Goal: Transaction & Acquisition: Subscribe to service/newsletter

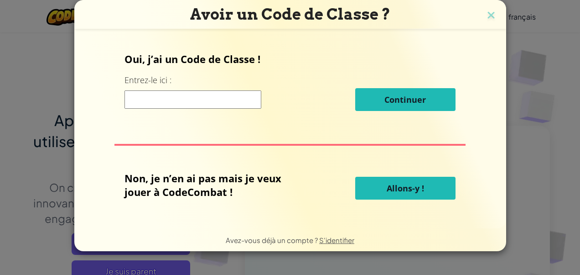
scroll to position [81, 0]
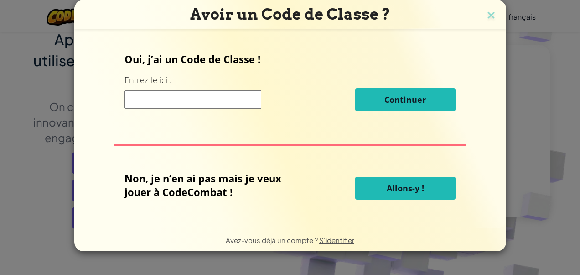
click at [375, 194] on button "Allons-y !" at bounding box center [405, 187] width 100 height 23
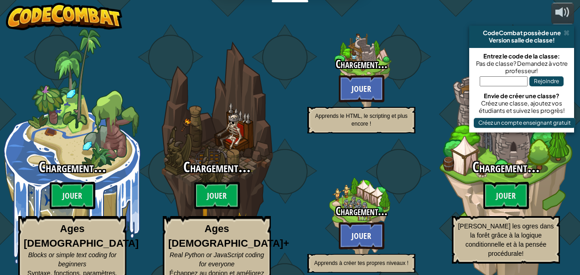
select select "fr"
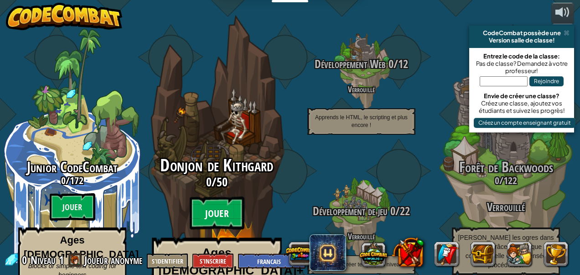
click at [197, 198] on btn "Jouer" at bounding box center [217, 213] width 55 height 33
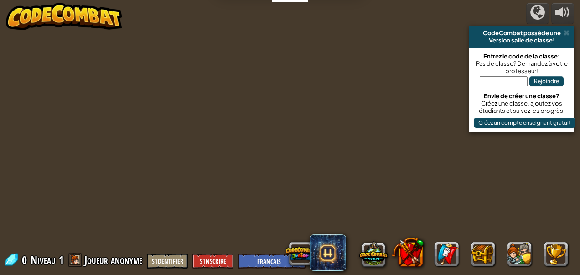
select select "fr"
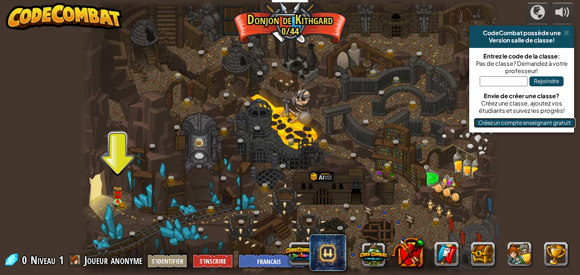
click at [491, 121] on button "Créez un compte enseignant gratuit" at bounding box center [525, 123] width 102 height 10
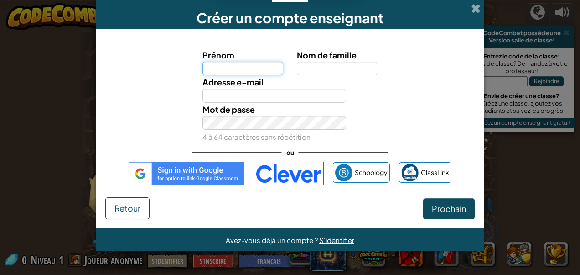
click at [229, 66] on input "Prénom" at bounding box center [242, 69] width 81 height 14
click at [67, 57] on div "Créer un compte enseignant Prénom Nom de famille [PERSON_NAME] e-mail Mot de pa…" at bounding box center [290, 137] width 580 height 275
click at [475, 12] on span at bounding box center [476, 9] width 10 height 10
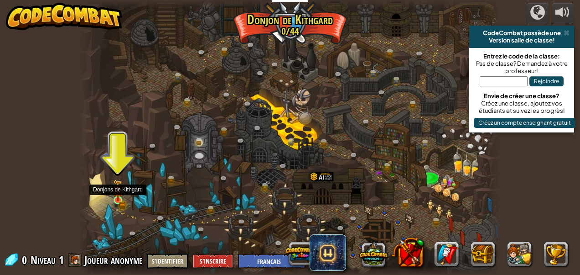
click at [123, 197] on img at bounding box center [118, 189] width 10 height 21
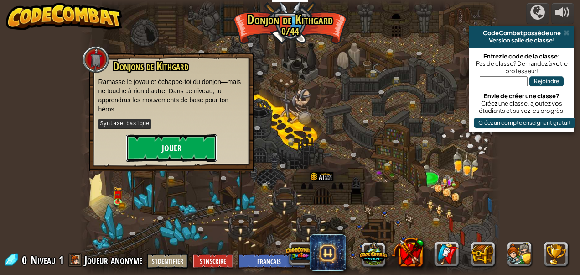
click at [161, 151] on button "Jouer" at bounding box center [171, 147] width 91 height 27
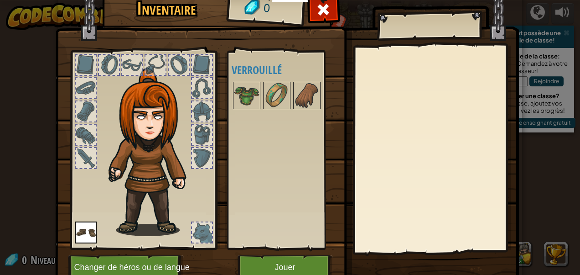
click at [79, 67] on div at bounding box center [86, 65] width 20 height 20
click at [275, 261] on button "Jouer" at bounding box center [285, 266] width 95 height 25
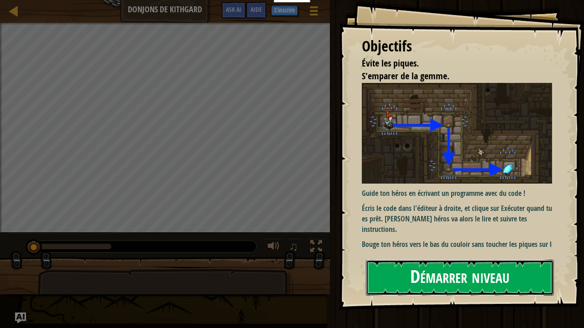
click at [399, 274] on button "Démarrer niveau" at bounding box center [460, 278] width 188 height 36
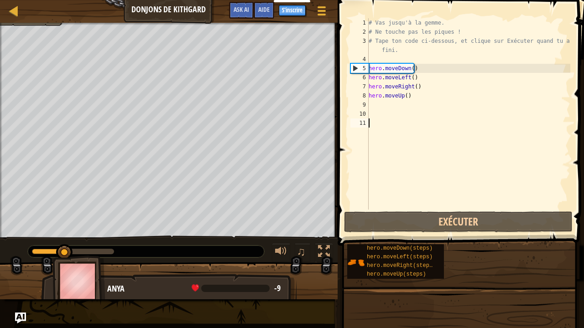
drag, startPoint x: 113, startPoint y: 253, endPoint x: 64, endPoint y: 244, distance: 49.2
click at [64, 244] on div at bounding box center [64, 252] width 16 height 16
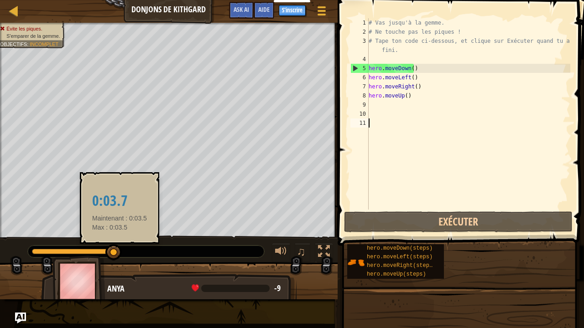
drag, startPoint x: 63, startPoint y: 249, endPoint x: 119, endPoint y: 255, distance: 57.0
click at [119, 255] on div at bounding box center [113, 252] width 16 height 16
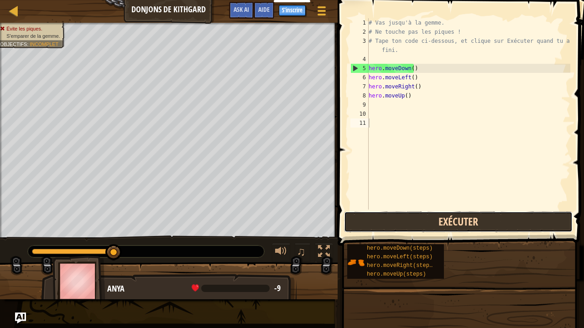
click at [427, 219] on button "Exécuter" at bounding box center [458, 222] width 228 height 21
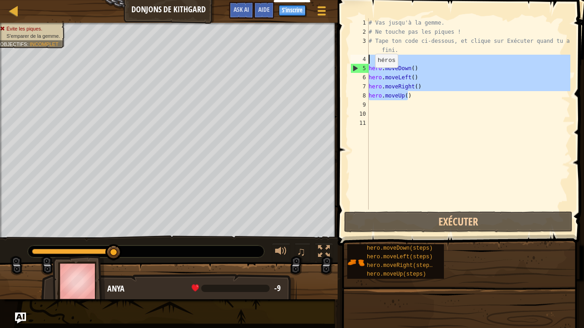
drag, startPoint x: 411, startPoint y: 97, endPoint x: 347, endPoint y: 58, distance: 74.5
click at [347, 58] on div "1 2 3 4 5 6 7 8 9 10 11 # Vas jusqu'à la gemme. # Ne touche pas les piques ! # …" at bounding box center [459, 141] width 249 height 273
type textarea "hero.moveDown()"
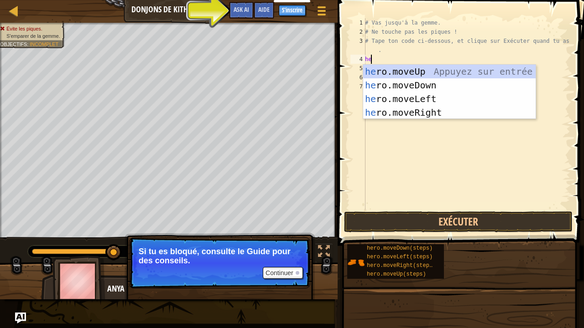
type textarea "her"
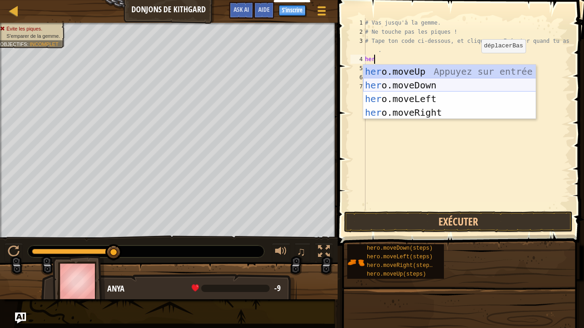
click at [461, 80] on div "her o.moveUp Appuyez sur entrée her o.moveDown Appuyez sur entrée her o.moveLef…" at bounding box center [449, 106] width 173 height 82
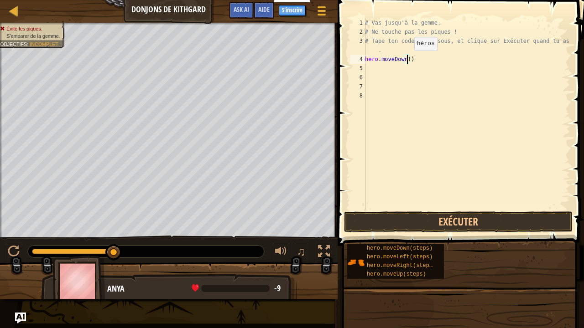
click at [406, 60] on div "# Vas jusqu'à la gemme. # Ne touche pas les piques ! # Tape ton code ci-dessous…" at bounding box center [466, 123] width 207 height 210
type textarea "hero.moveDown(steps)"
click at [429, 57] on div "# Vas jusqu'à la gemme. # Ne touche pas les piques ! # Tape ton code ci-dessous…" at bounding box center [466, 123] width 207 height 210
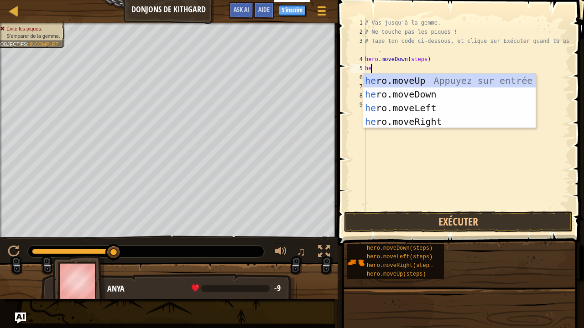
type textarea "her"
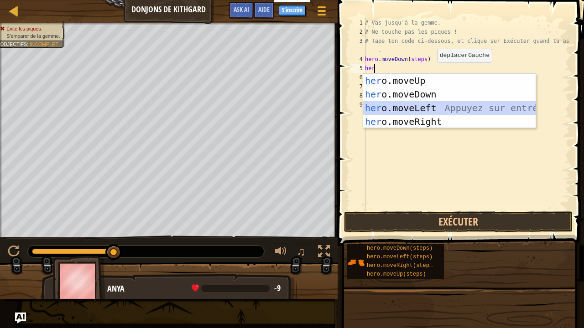
click at [430, 109] on div "her o.moveUp Appuyez sur entrée her o.moveDown Appuyez sur entrée her o.moveLef…" at bounding box center [449, 115] width 173 height 82
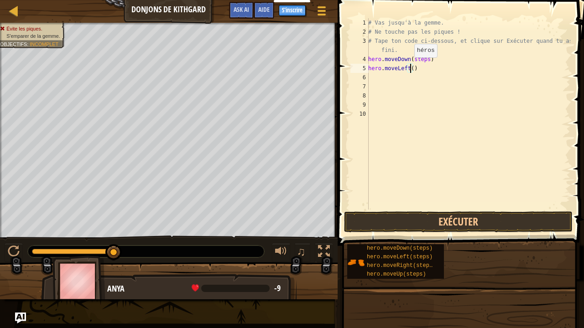
click at [409, 67] on div "# Vas jusqu'à la gemme. # Ne touche pas les piques ! # Tape ton code ci-dessous…" at bounding box center [468, 123] width 204 height 210
type textarea "hero.moveLeft(steps)"
click at [443, 67] on div "# Vas jusqu'à la gemme. # Ne touche pas les piques ! # Tape ton code ci-dessous…" at bounding box center [468, 123] width 204 height 210
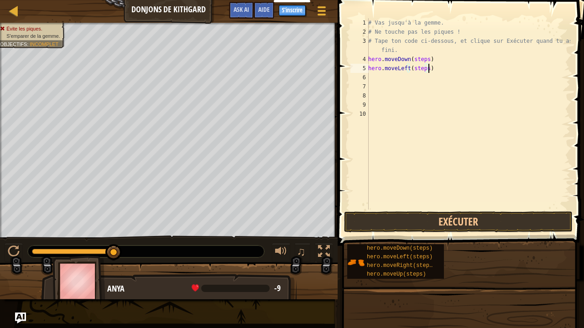
scroll to position [4, 0]
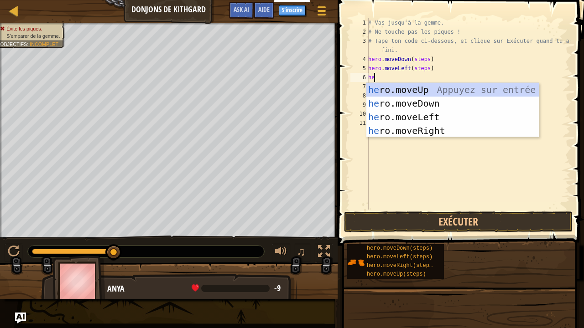
type textarea "her"
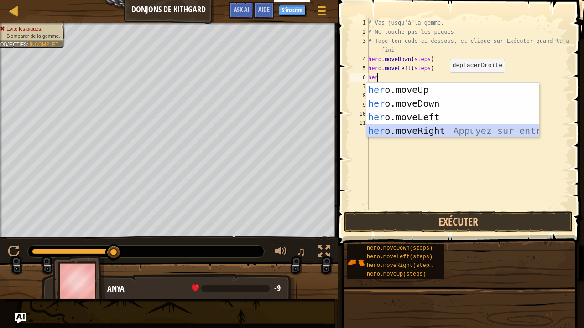
click at [441, 129] on div "her o.moveUp Appuyez sur entrée her o.moveDown Appuyez sur entrée her o.moveLef…" at bounding box center [452, 124] width 173 height 82
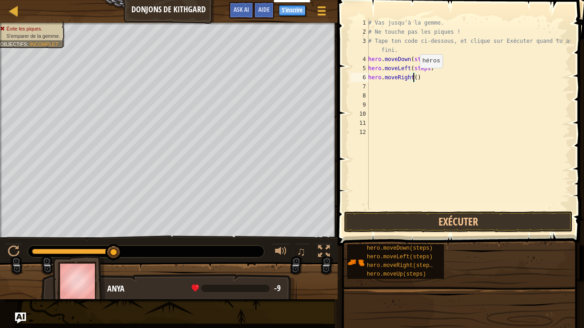
click at [414, 77] on div "# Vas jusqu'à la gemme. # Ne touche pas les piques ! # Tape ton code ci-dessous…" at bounding box center [468, 123] width 204 height 210
type textarea "hero.moveRight(steps)"
click at [440, 78] on div "# Vas jusqu'à la gemme. # Ne touche pas les piques ! # Tape ton code ci-dessous…" at bounding box center [468, 123] width 204 height 210
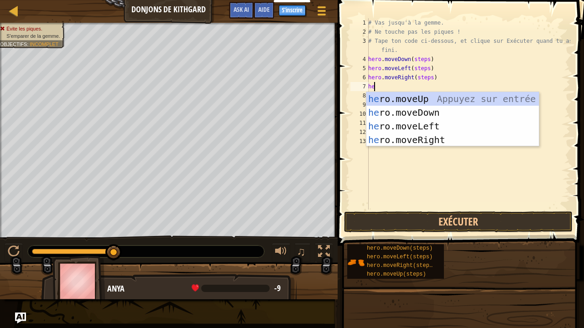
type textarea "her"
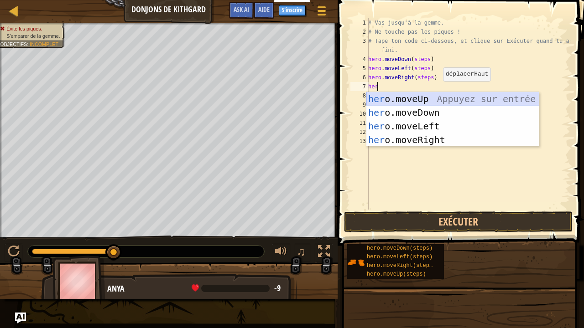
click at [433, 99] on div "her o.moveUp Appuyez sur entrée her o.moveDown Appuyez sur entrée her o.moveLef…" at bounding box center [452, 133] width 173 height 82
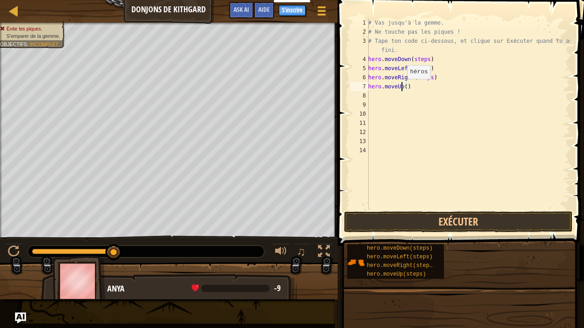
click at [402, 88] on div "# Vas jusqu'à la gemme. # Ne touche pas les piques ! # Tape ton code ci-dessous…" at bounding box center [468, 123] width 204 height 210
click at [404, 88] on div "# Vas jusqu'à la gemme. # Ne touche pas les piques ! # Tape ton code ci-dessous…" at bounding box center [468, 123] width 204 height 210
type textarea "hero.moveUp(steps)"
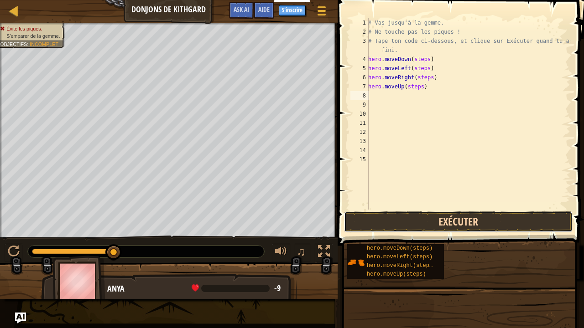
click at [410, 225] on button "Exécuter" at bounding box center [458, 222] width 228 height 21
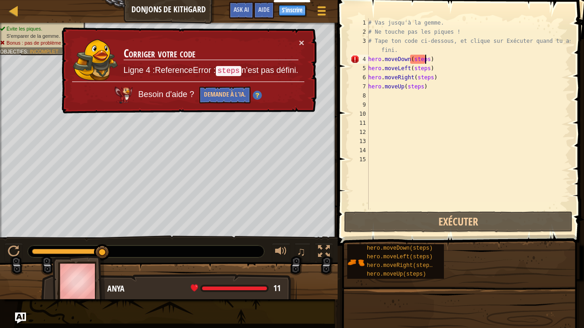
click at [426, 61] on div "# Vas jusqu'à la gemme. # Ne touche pas les piques ! # Tape ton code ci-dessous…" at bounding box center [468, 123] width 204 height 210
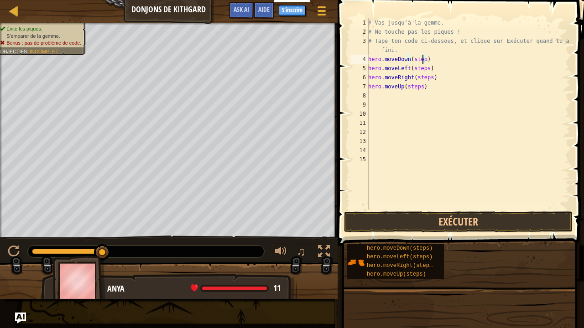
scroll to position [4, 5]
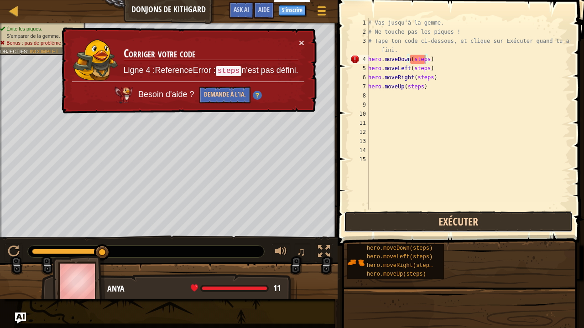
click at [446, 224] on button "Exécuter" at bounding box center [458, 222] width 228 height 21
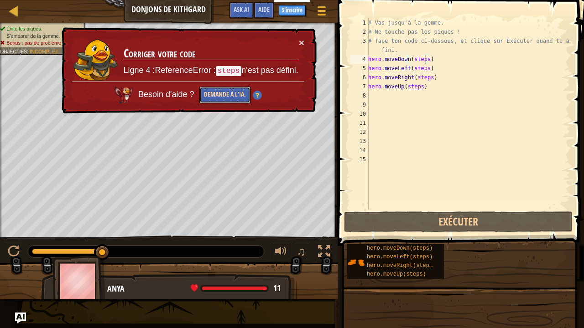
click at [211, 92] on button "Demande à l'IA." at bounding box center [224, 95] width 51 height 17
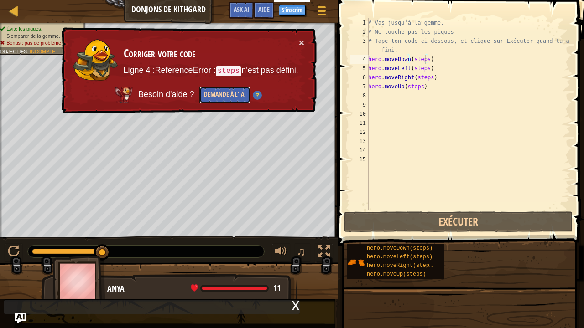
click at [212, 91] on button "Demande à l'IA." at bounding box center [224, 95] width 51 height 17
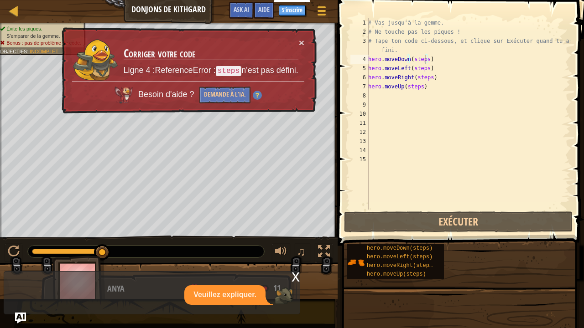
click at [255, 94] on img at bounding box center [257, 95] width 9 height 9
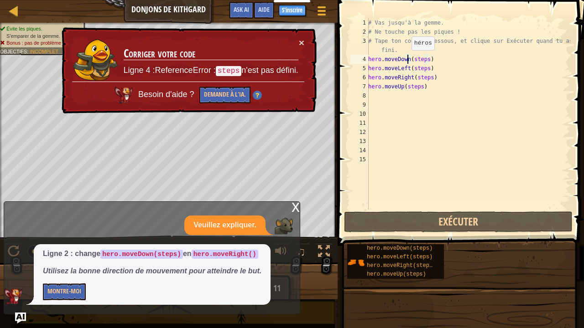
click at [406, 59] on div "# Vas jusqu'à la gemme. # Ne touche pas les piques ! # Tape ton code ci-dessous…" at bounding box center [468, 123] width 204 height 210
drag, startPoint x: 406, startPoint y: 59, endPoint x: 383, endPoint y: 57, distance: 23.3
click at [383, 57] on div "# Vas jusqu'à la gemme. # Ne touche pas les piques ! # Tape ton code ci-dessous…" at bounding box center [468, 123] width 204 height 210
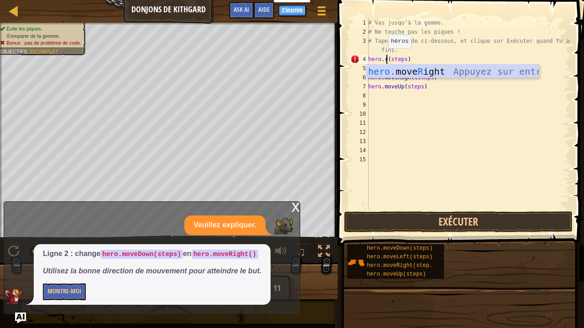
scroll to position [4, 1]
click at [402, 70] on div "hero. move R ight Appuyez sur entrée" at bounding box center [452, 85] width 173 height 41
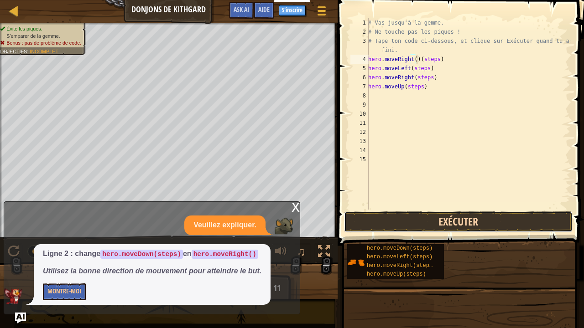
click at [407, 222] on button "Exécuter" at bounding box center [458, 222] width 228 height 21
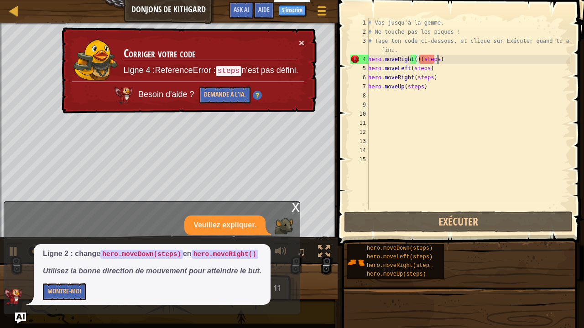
click at [437, 60] on div "# Vas jusqu'à la gemme. # Ne touche pas les piques ! # Tape ton code ci-dessous…" at bounding box center [468, 123] width 204 height 210
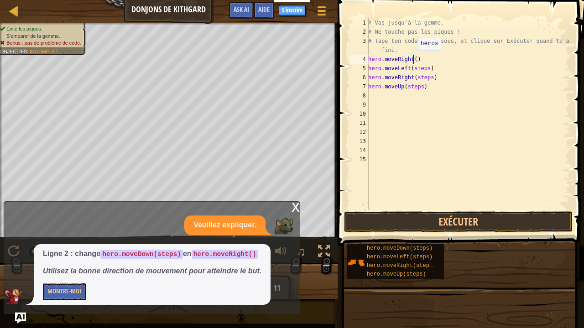
click at [413, 59] on div "# Vas jusqu'à la gemme. # Ne touche pas les piques ! # Tape ton code ci-dessous…" at bounding box center [468, 123] width 204 height 210
click at [420, 215] on button "Exécuter" at bounding box center [458, 222] width 228 height 21
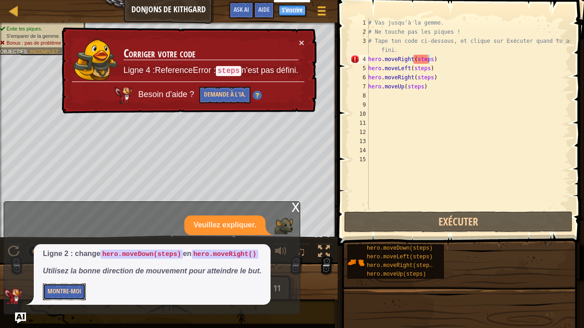
click at [50, 274] on button "Montre-moi" at bounding box center [64, 292] width 43 height 17
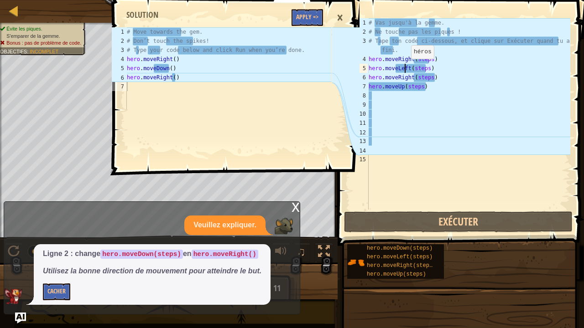
click at [406, 67] on div "# Vas jusqu'à la gemme. # Ne touche pas les piques ! # Tape ton code ci-dessous…" at bounding box center [468, 123] width 203 height 210
click at [407, 69] on div "# Vas jusqu'à la gemme. # Ne touche pas les piques ! # Tape ton code ci-dessous…" at bounding box center [468, 123] width 203 height 210
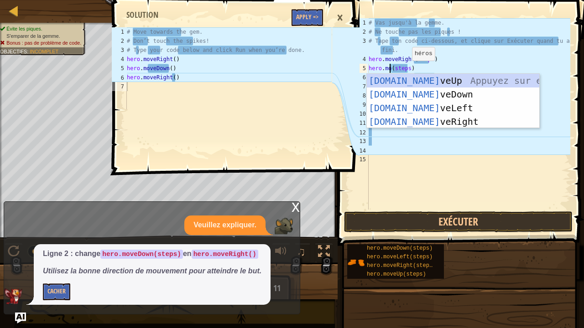
scroll to position [4, 2]
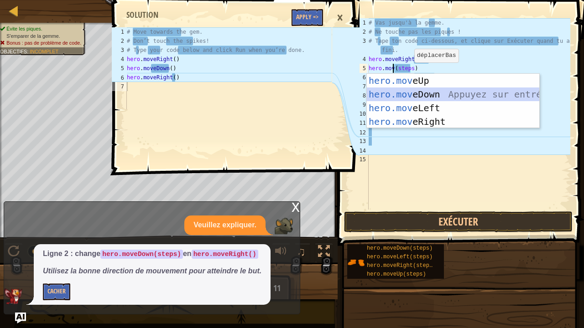
click at [456, 94] on div "hero.mov eUp Appuyez sur entrée hero.mov eDown Appuyez sur entrée hero.mov eLef…" at bounding box center [453, 115] width 173 height 82
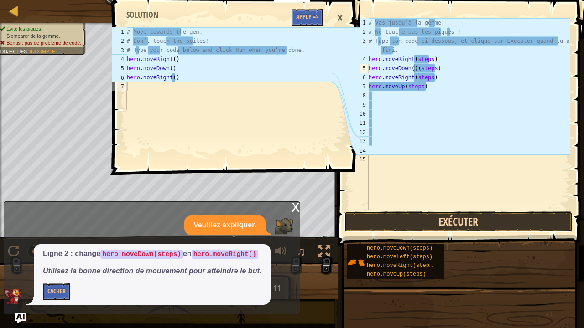
click at [445, 220] on button "Exécuter" at bounding box center [458, 222] width 228 height 21
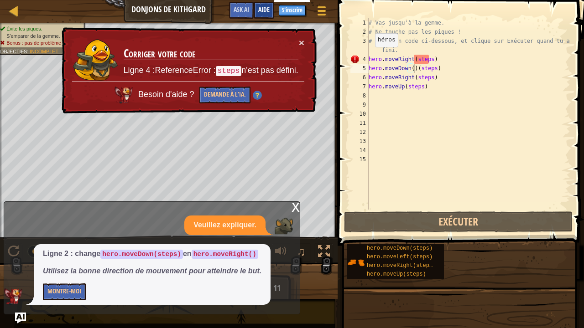
click at [260, 7] on span "Aide" at bounding box center [263, 9] width 11 height 9
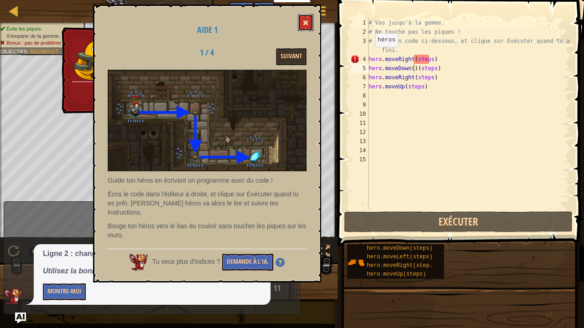
click at [305, 23] on span at bounding box center [305, 23] width 6 height 6
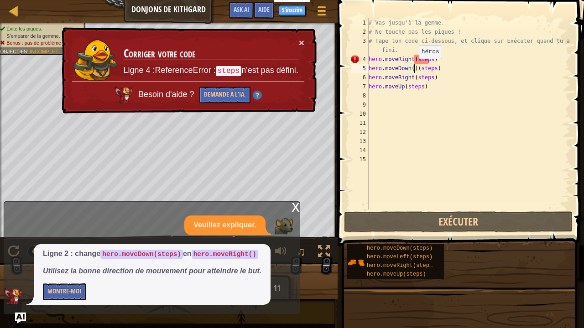
click at [414, 67] on div "# Vas jusqu'à la gemme. # Ne touche pas les piques ! # Tape ton code ci-dessous…" at bounding box center [468, 123] width 203 height 210
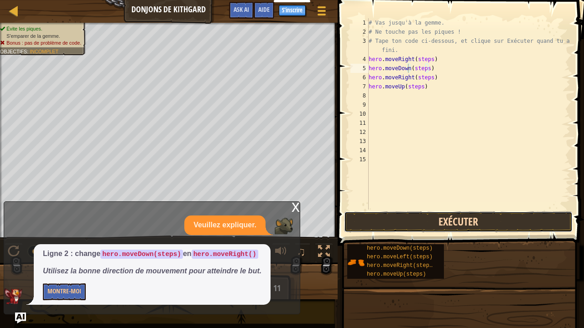
click at [416, 220] on button "Exécuter" at bounding box center [458, 222] width 228 height 21
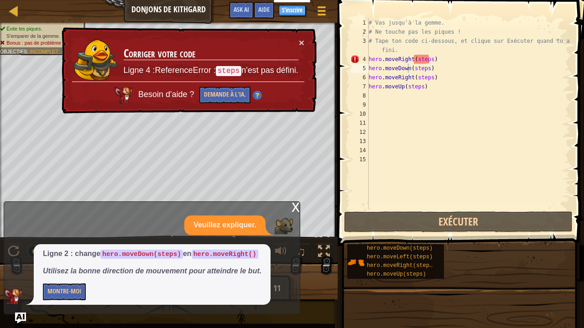
click at [230, 70] on code "steps" at bounding box center [229, 71] width 26 height 10
click at [231, 70] on code "steps" at bounding box center [229, 71] width 26 height 10
click at [59, 274] on button "Montre-moi" at bounding box center [64, 292] width 43 height 17
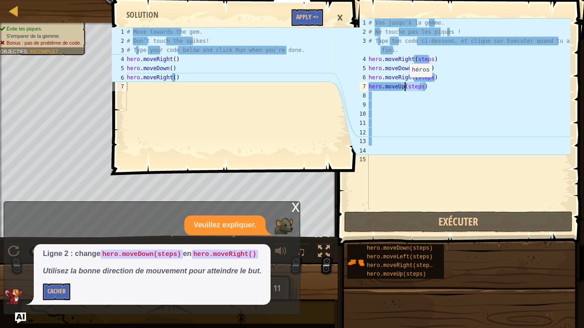
drag, startPoint x: 419, startPoint y: 87, endPoint x: 404, endPoint y: 86, distance: 15.1
click at [404, 86] on div "# Vas jusqu'à la gemme. # Ne touche pas les piques ! # Tape ton code ci-dessous…" at bounding box center [468, 123] width 203 height 210
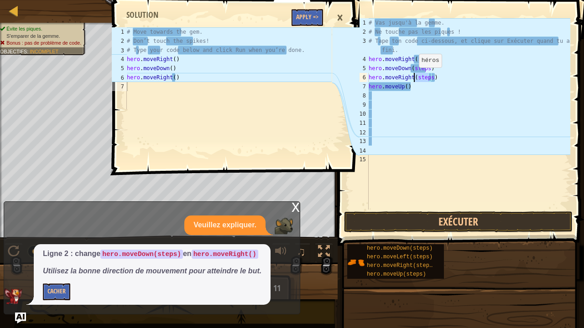
drag, startPoint x: 429, startPoint y: 79, endPoint x: 414, endPoint y: 77, distance: 15.7
click at [414, 77] on div "# Vas jusqu'à la gemme. # Ne touche pas les piques ! # Tape ton code ci-dessous…" at bounding box center [468, 123] width 203 height 210
drag, startPoint x: 425, startPoint y: 69, endPoint x: 411, endPoint y: 70, distance: 13.7
click at [411, 70] on div "# Vas jusqu'à la gemme. # Ne touche pas les piques ! # Tape ton code ci-dessous…" at bounding box center [468, 123] width 203 height 210
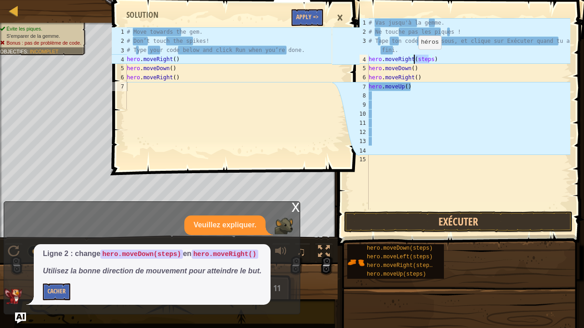
drag, startPoint x: 430, startPoint y: 58, endPoint x: 413, endPoint y: 58, distance: 16.4
click at [413, 58] on div "# Vas jusqu'à la gemme. # Ne touche pas les piques ! # Tape ton code ci-dessous…" at bounding box center [468, 123] width 203 height 210
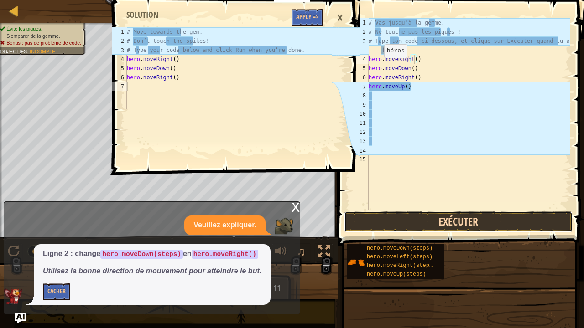
click at [411, 226] on button "Exécuter" at bounding box center [458, 222] width 228 height 21
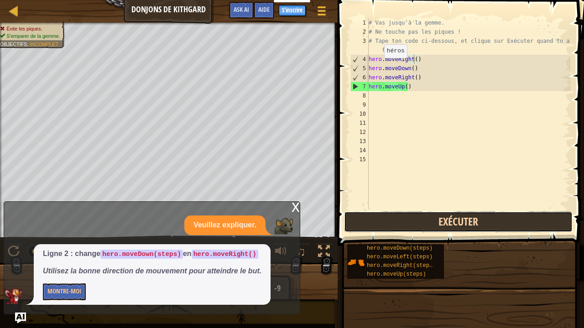
click at [400, 219] on button "Exécuter" at bounding box center [458, 222] width 228 height 21
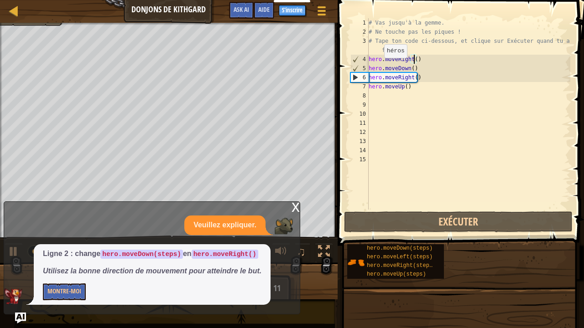
click at [293, 205] on div "x" at bounding box center [295, 206] width 8 height 9
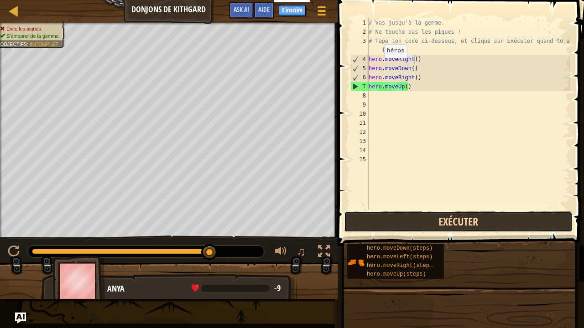
click at [396, 228] on button "Exécuter" at bounding box center [458, 222] width 228 height 21
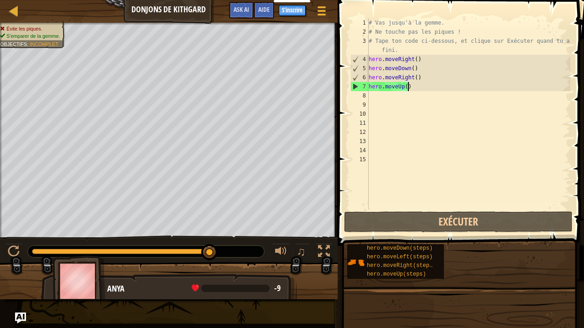
click at [413, 86] on div "# Vas jusqu'à la gemme. # Ne touche pas les piques ! # Tape ton code ci-dessous…" at bounding box center [468, 123] width 203 height 210
type textarea "hero.moveUp()"
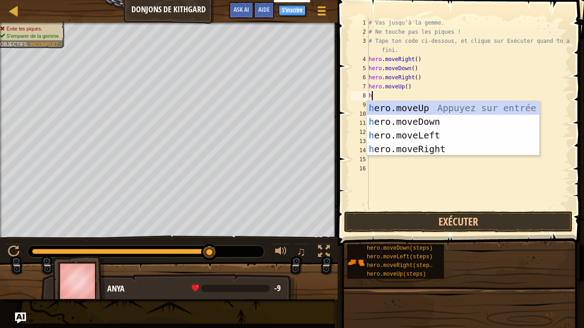
type textarea "he"
click at [421, 108] on div "he ro.moveUp Appuyez sur entrée he ro.moveDown Appuyez sur entrée he ro.moveLef…" at bounding box center [453, 142] width 173 height 82
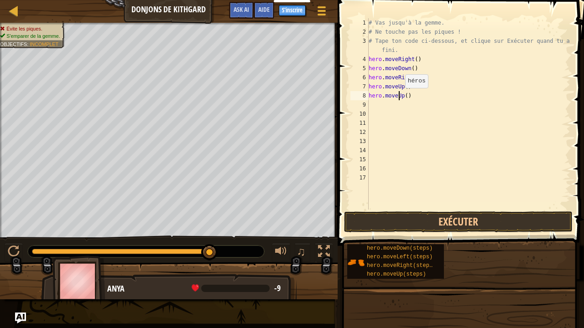
click at [400, 97] on div "# Vas jusqu'à la gemme. # Ne touche pas les piques ! # Tape ton code ci-dessous…" at bounding box center [468, 123] width 203 height 210
click at [421, 222] on button "Exécuter" at bounding box center [458, 222] width 228 height 21
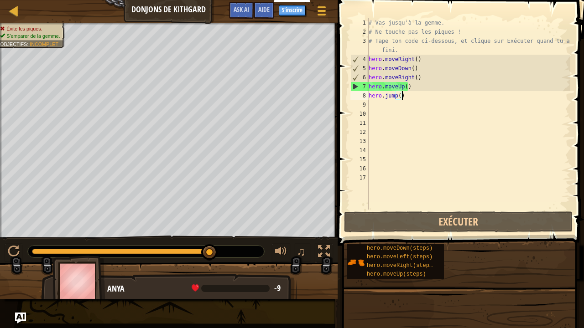
click at [411, 99] on div "# Vas jusqu'à la gemme. # Ne touche pas les piques ! # Tape ton code ci-dessous…" at bounding box center [468, 123] width 203 height 210
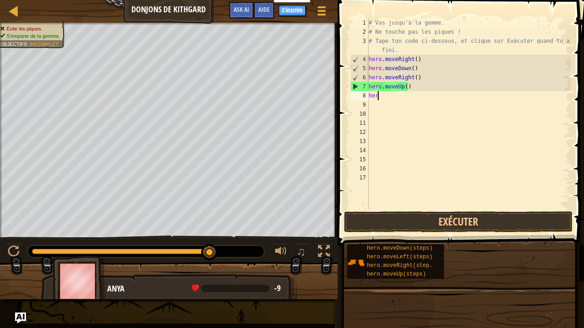
scroll to position [4, 0]
type textarea "h"
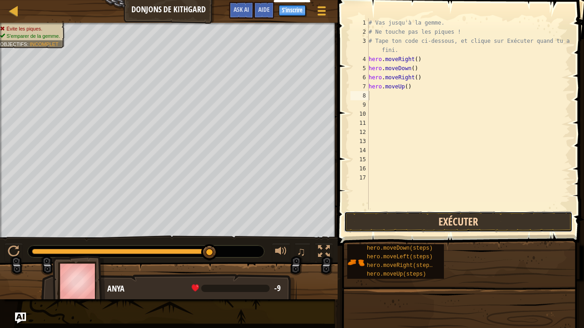
click at [392, 223] on button "Exécuter" at bounding box center [458, 222] width 228 height 21
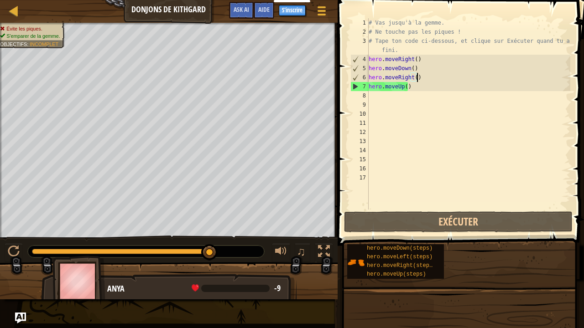
click at [425, 78] on div "# Vas jusqu'à la gemme. # Ne touche pas les piques ! # Tape ton code ci-dessous…" at bounding box center [468, 123] width 203 height 210
type textarea "hero.moveRight()"
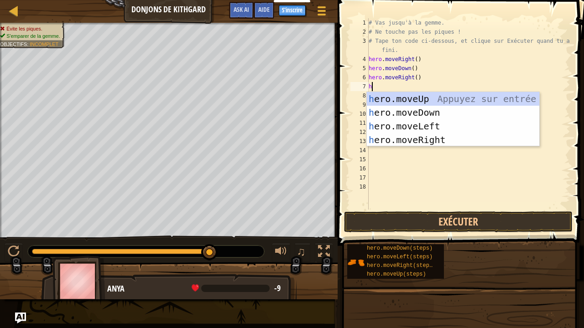
type textarea "he"
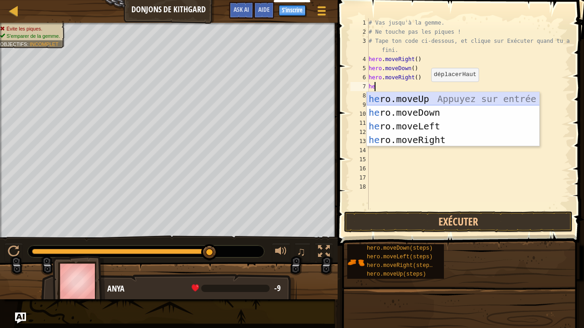
click at [428, 96] on div "he ro.moveUp Appuyez sur entrée he ro.moveDown Appuyez sur entrée he ro.moveLef…" at bounding box center [453, 133] width 173 height 82
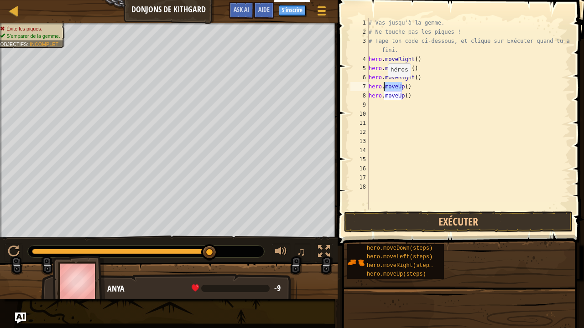
drag, startPoint x: 401, startPoint y: 87, endPoint x: 383, endPoint y: 86, distance: 18.2
click at [383, 86] on div "# Vas jusqu'à la gemme. # Ne touche pas les piques ! # Tape ton code ci-dessous…" at bounding box center [468, 123] width 203 height 210
click at [399, 88] on div "# Vas jusqu'à la gemme. # Ne touche pas les piques ! # Tape ton code ci-dessous…" at bounding box center [468, 123] width 203 height 210
click at [399, 86] on div "# Vas jusqu'à la gemme. # Ne touche pas les piques ! # Tape ton code ci-dessous…" at bounding box center [468, 123] width 203 height 210
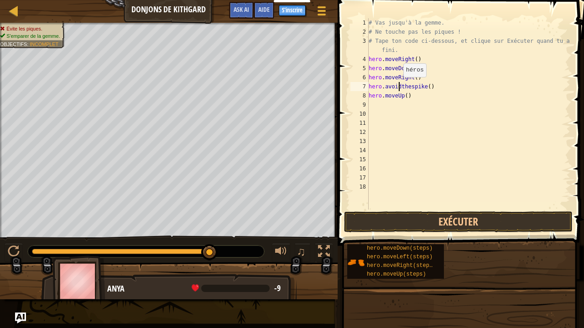
click at [399, 86] on div "# Vas jusqu'à la gemme. # Ne touche pas les piques ! # Tape ton code ci-dessous…" at bounding box center [468, 123] width 203 height 210
click at [440, 86] on div "# Vas jusqu'à la gemme. # Ne touche pas les piques ! # Tape ton code ci-dessous…" at bounding box center [468, 123] width 203 height 210
type textarea "hero.avoidthespike()"
click at [393, 221] on button "Exécuter" at bounding box center [458, 222] width 228 height 21
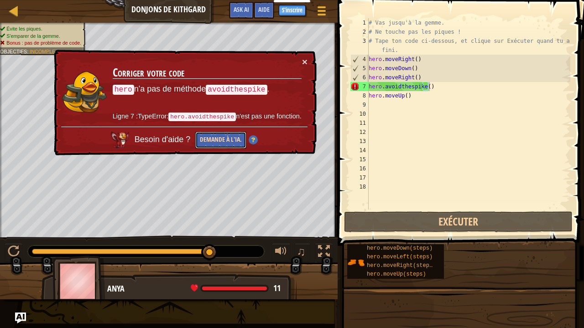
click at [217, 137] on button "Demande à l'IA." at bounding box center [220, 140] width 51 height 17
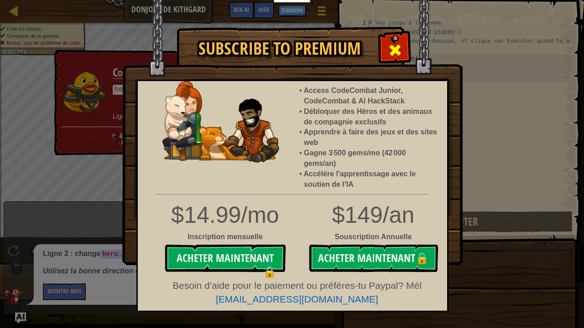
click at [394, 47] on span at bounding box center [395, 50] width 15 height 15
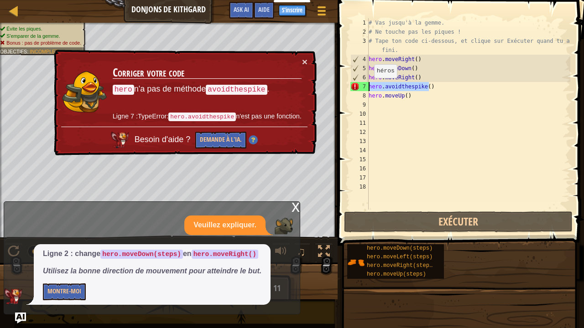
drag, startPoint x: 429, startPoint y: 87, endPoint x: 364, endPoint y: 87, distance: 64.3
click at [364, 87] on div "hero.avoidthespike() 1 2 3 4 5 6 7 8 9 10 11 12 13 14 15 16 17 18 # Vas jusqu'à…" at bounding box center [459, 114] width 222 height 192
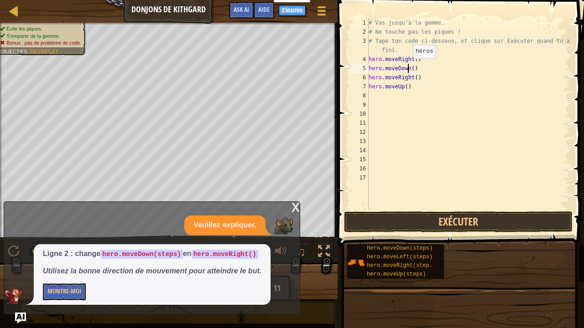
click at [408, 67] on div "# Vas jusqu'à la gemme. # Ne touche pas les piques ! # Tape ton code ci-dessous…" at bounding box center [468, 123] width 203 height 210
drag, startPoint x: 408, startPoint y: 67, endPoint x: 383, endPoint y: 66, distance: 24.7
click at [383, 66] on div "# Vas jusqu'à la gemme. # Ne touche pas les piques ! # Tape ton code ci-dessous…" at bounding box center [468, 123] width 203 height 210
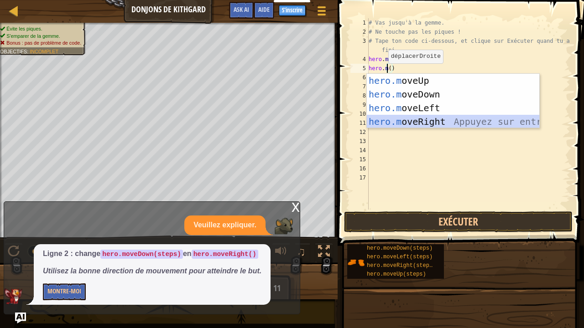
click at [406, 121] on div "hero.m oveUp Appuyez sur entrée hero.m oveDown Appuyez sur entrée hero.m oveLef…" at bounding box center [453, 115] width 173 height 82
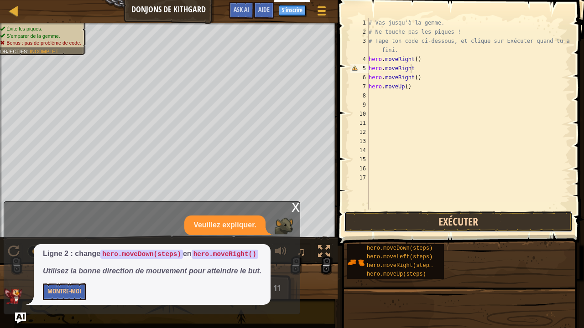
click at [414, 214] on button "Exécuter" at bounding box center [458, 222] width 228 height 21
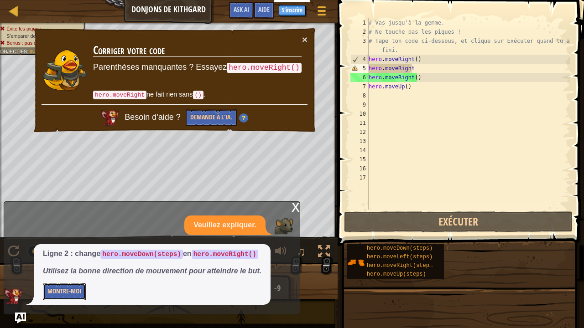
click at [67, 274] on button "Montre-moi" at bounding box center [64, 292] width 43 height 17
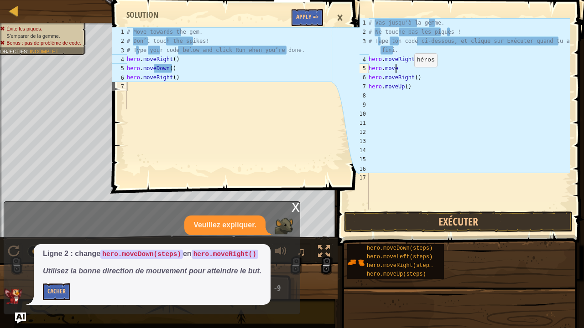
type textarea "hero.moved"
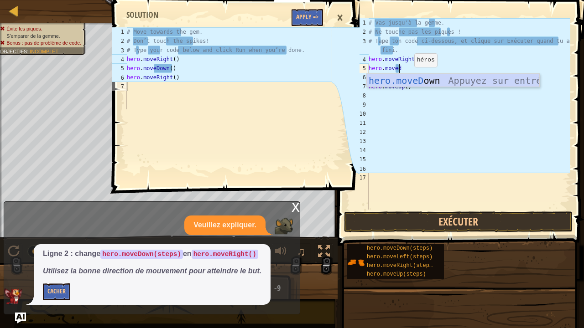
scroll to position [4, 2]
click at [419, 79] on div "hero.moveD own Appuyez sur entrée" at bounding box center [453, 94] width 173 height 41
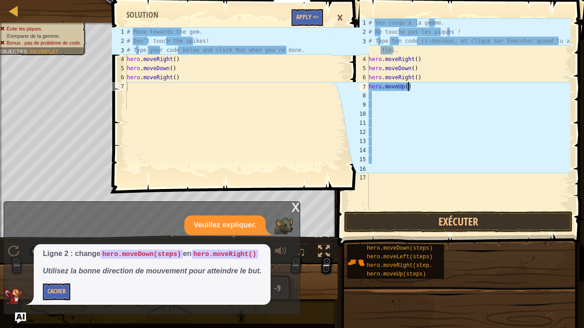
click at [414, 86] on div "# Vas jusqu'à la gemme. # Ne touche pas les piques ! # Tape ton code ci-dessous…" at bounding box center [468, 123] width 203 height 210
type textarea "hero.moveUp()"
click at [129, 84] on div "# Move towards the gem. # Don’t touch the spikes! # Type your code below and cl…" at bounding box center [228, 77] width 207 height 100
click at [130, 85] on div "# Move towards the gem. # Don’t touch the spikes! # Type your code below and cl…" at bounding box center [228, 77] width 207 height 100
click at [383, 215] on button "Exécuter" at bounding box center [458, 222] width 228 height 21
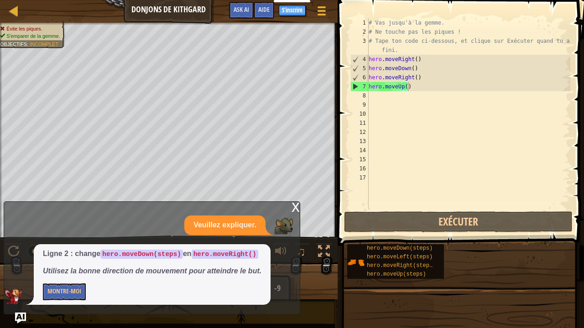
click at [294, 210] on div "x" at bounding box center [295, 206] width 8 height 9
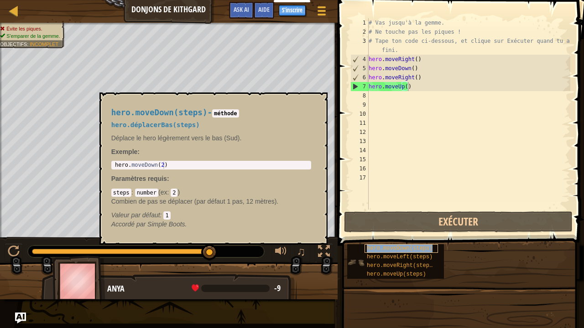
click at [381, 246] on span "hero.moveDown(steps)" at bounding box center [400, 248] width 66 height 6
click at [384, 258] on span "hero.moveLeft(steps)" at bounding box center [400, 257] width 66 height 6
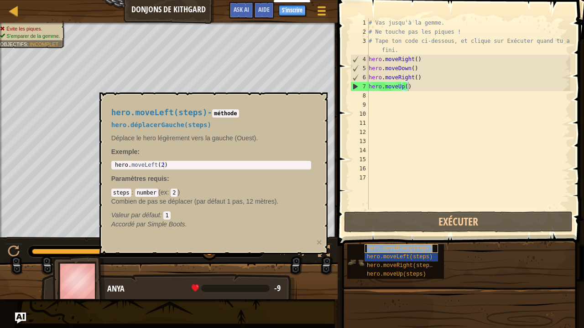
click at [381, 249] on span "hero.moveDown(steps)" at bounding box center [400, 248] width 66 height 6
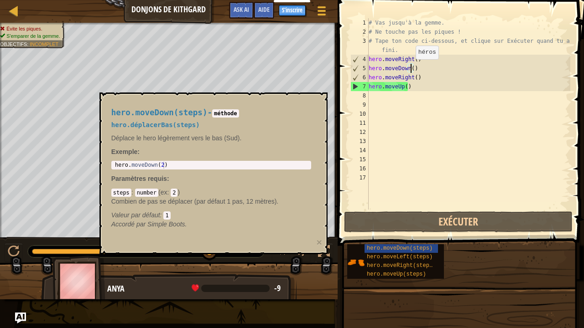
click at [410, 68] on div "# Vas jusqu'à la gemme. # Ne touche pas les piques ! # Tape ton code ci-dessous…" at bounding box center [468, 123] width 203 height 210
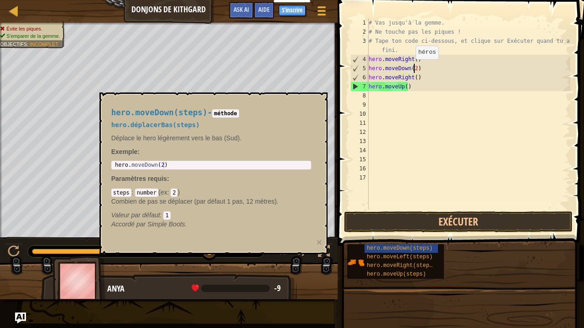
scroll to position [4, 4]
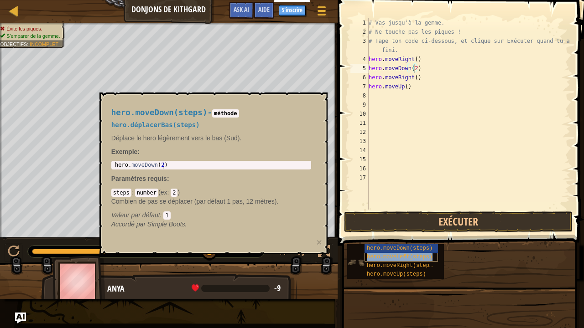
click at [381, 256] on span "hero.moveLeft(steps)" at bounding box center [400, 257] width 66 height 6
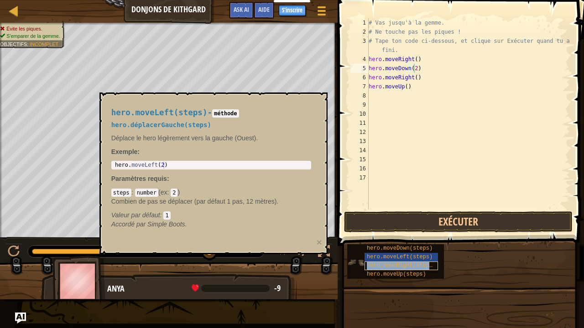
click at [410, 267] on span "hero.moveRight(steps)" at bounding box center [401, 266] width 69 height 6
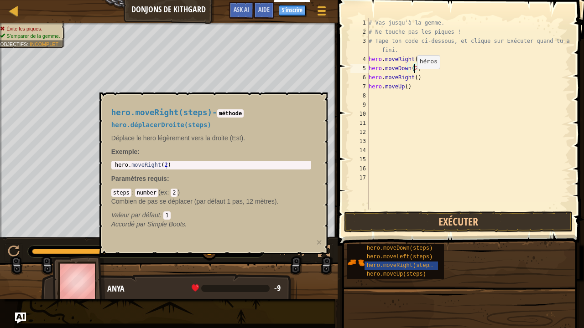
click at [412, 78] on div "# Vas jusqu'à la gemme. # Ne touche pas les piques ! # Tape ton code ci-dessous…" at bounding box center [468, 123] width 203 height 210
click at [404, 85] on div "# Vas jusqu'à la gemme. # Ne touche pas les piques ! # Tape ton code ci-dessous…" at bounding box center [468, 123] width 203 height 210
click at [405, 272] on span "hero.moveUp(steps)" at bounding box center [396, 274] width 59 height 6
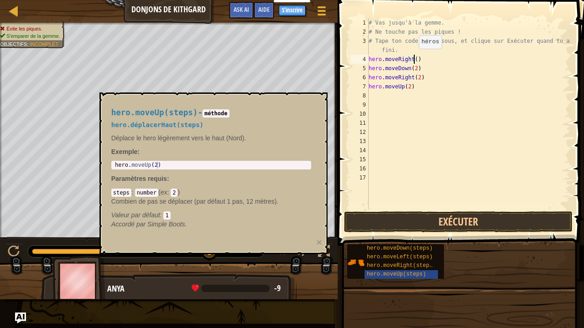
click at [414, 57] on div "# Vas jusqu'à la gemme. # Ne touche pas les piques ! # Tape ton code ci-dessous…" at bounding box center [468, 123] width 203 height 210
click at [443, 222] on button "Exécuter" at bounding box center [458, 222] width 228 height 21
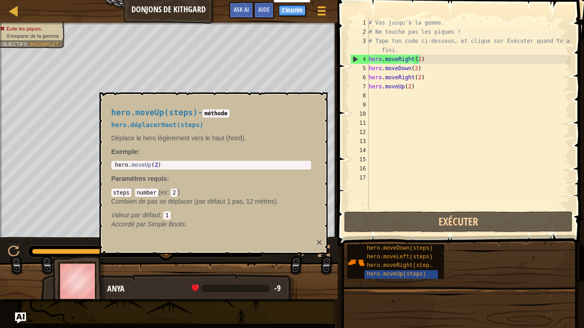
click at [318, 238] on button "×" at bounding box center [318, 243] width 5 height 10
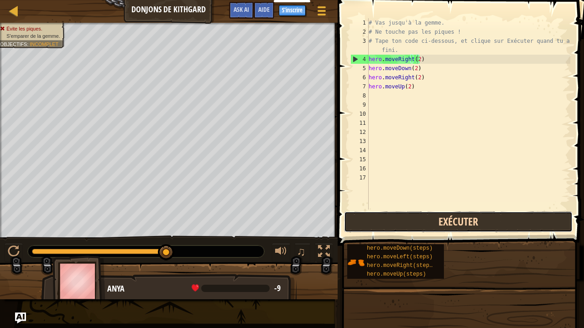
click at [391, 222] on button "Exécuter" at bounding box center [458, 222] width 228 height 21
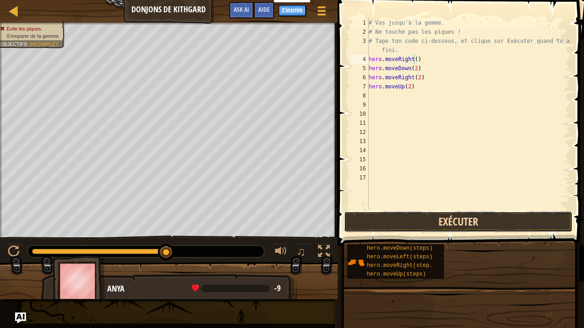
click at [427, 219] on button "Exécuter" at bounding box center [458, 222] width 228 height 21
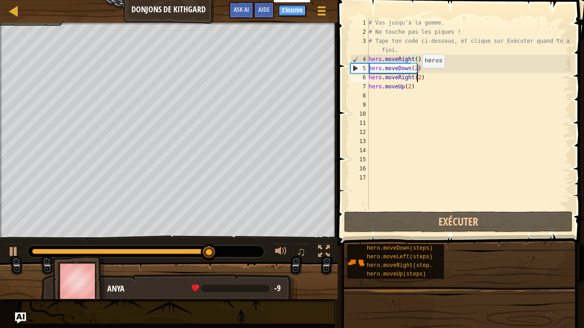
click at [417, 77] on div "# Vas jusqu'à la gemme. # Ne touche pas les piques ! # Tape ton code ci-dessous…" at bounding box center [468, 123] width 203 height 210
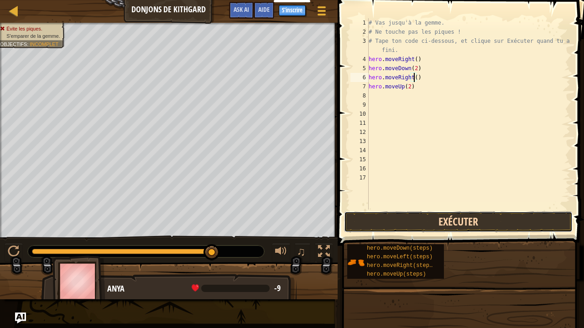
click at [410, 221] on button "Exécuter" at bounding box center [458, 222] width 228 height 21
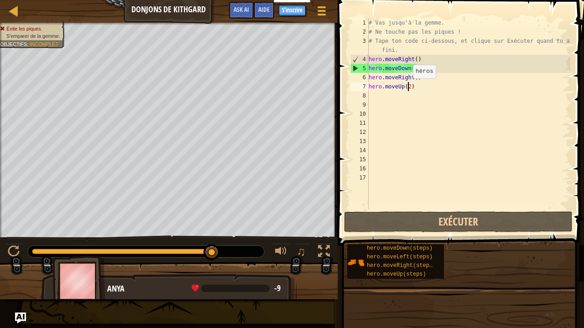
click at [408, 88] on div "# Vas jusqu'à la gemme. # Ne touche pas les piques ! # Tape ton code ci-dessous…" at bounding box center [468, 123] width 203 height 210
type textarea "hero.moveUp()"
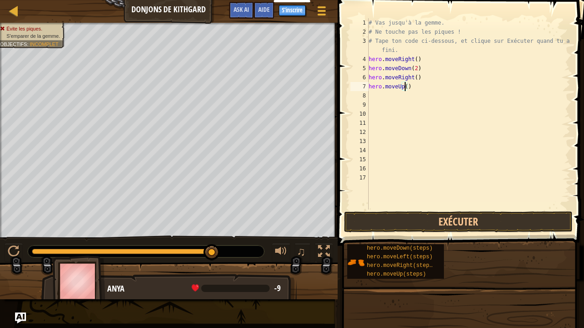
click at [395, 202] on div "# Vas jusqu'à la gemme. # Ne touche pas les piques ! # Tape ton code ci-dessous…" at bounding box center [468, 123] width 203 height 210
click at [395, 221] on button "Exécuter" at bounding box center [458, 222] width 228 height 21
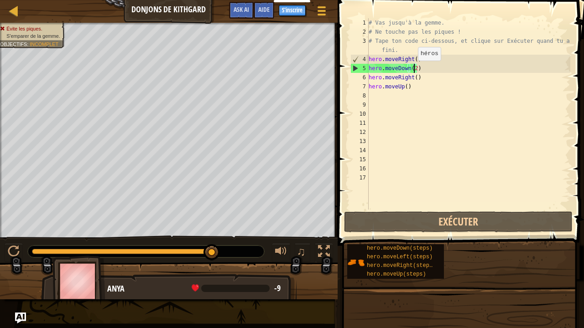
click at [413, 69] on div "# Vas jusqu'à la gemme. # Ne touche pas les piques ! # Tape ton code ci-dessous…" at bounding box center [468, 123] width 203 height 210
type textarea "hero.moveDown()"
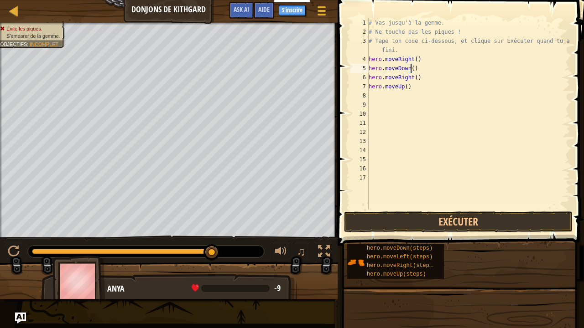
click at [441, 144] on div "# Vas jusqu'à la gemme. # Ne touche pas les piques ! # Tape ton code ci-dessous…" at bounding box center [468, 123] width 203 height 210
click at [447, 215] on button "Exécuter" at bounding box center [458, 222] width 228 height 21
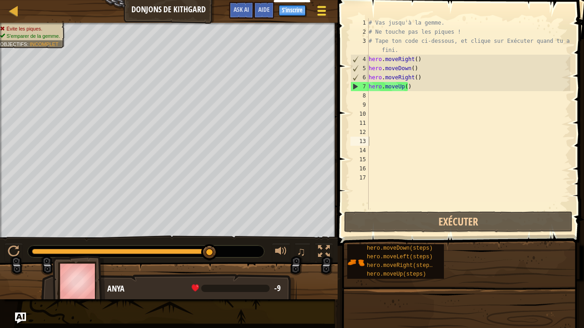
click at [319, 9] on div at bounding box center [321, 10] width 12 height 13
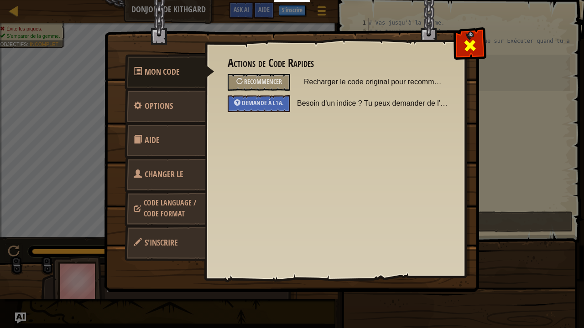
click at [474, 42] on span at bounding box center [469, 45] width 15 height 15
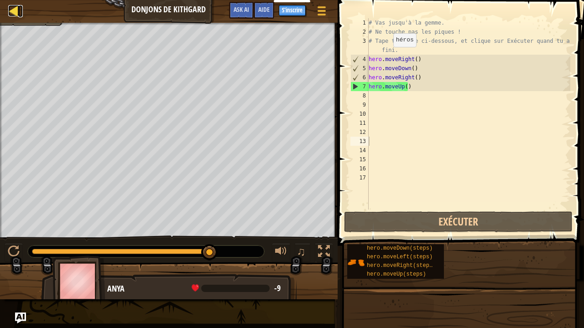
click at [15, 9] on div at bounding box center [13, 10] width 11 height 11
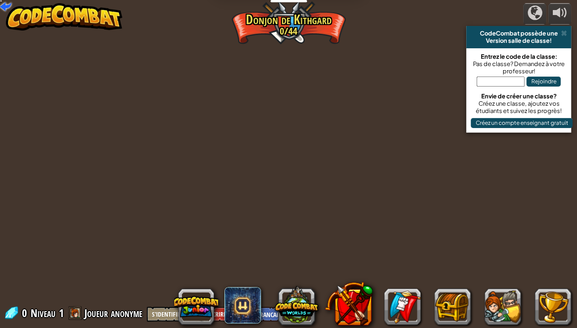
select select "fr"
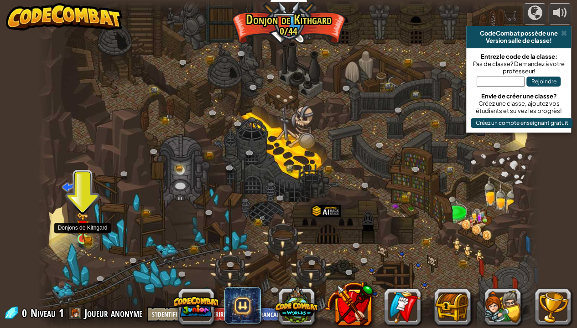
click at [82, 230] on img at bounding box center [82, 226] width 7 height 7
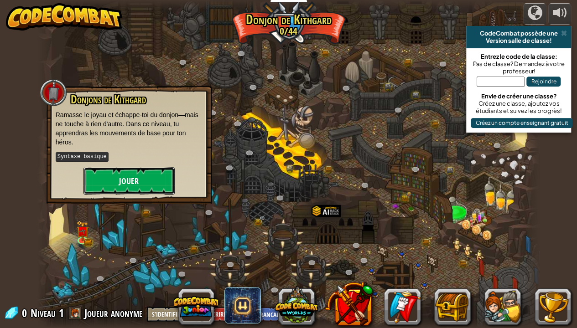
click at [117, 179] on button "Jouer" at bounding box center [128, 180] width 91 height 27
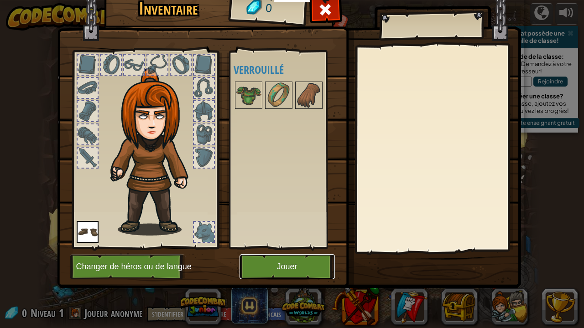
click at [287, 265] on button "Jouer" at bounding box center [286, 266] width 95 height 25
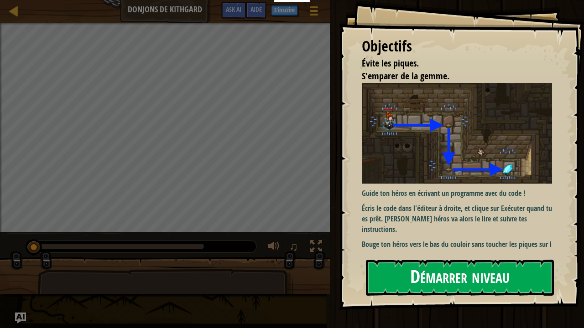
click at [424, 274] on button "Démarrer niveau" at bounding box center [460, 278] width 188 height 36
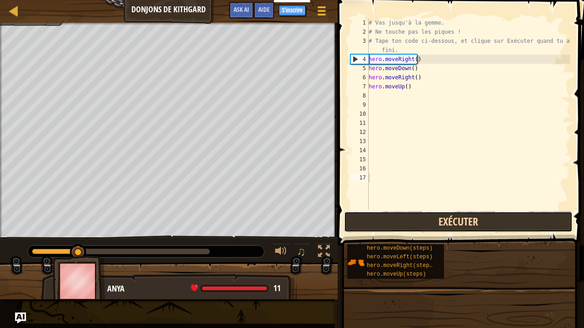
click at [404, 223] on button "Exécuter" at bounding box center [458, 222] width 228 height 21
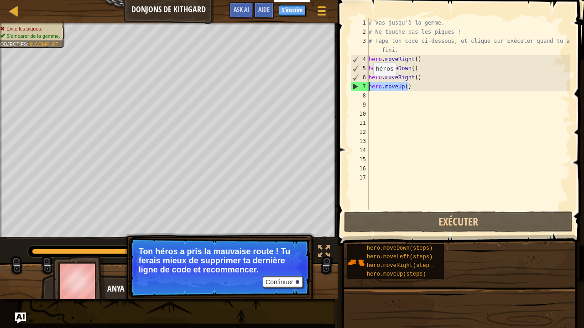
drag, startPoint x: 410, startPoint y: 86, endPoint x: 363, endPoint y: 85, distance: 46.1
click at [363, 85] on div "1 2 3 4 5 6 7 8 9 10 11 12 13 14 15 16 17 # Vas jusqu'à la gemme. # Ne touche p…" at bounding box center [459, 114] width 222 height 192
type textarea "hero.moveUp()"
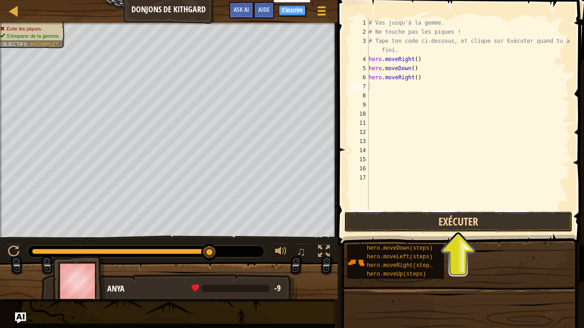
click at [440, 224] on button "Exécuter" at bounding box center [458, 222] width 228 height 21
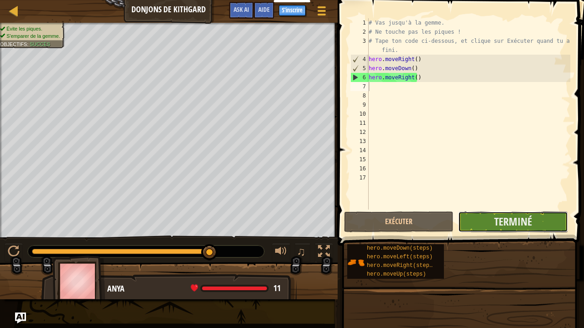
click at [490, 222] on button "Terminé" at bounding box center [512, 222] width 109 height 21
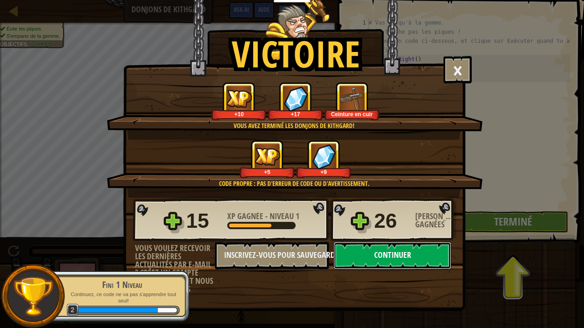
click at [390, 253] on button "Continuer" at bounding box center [392, 255] width 118 height 27
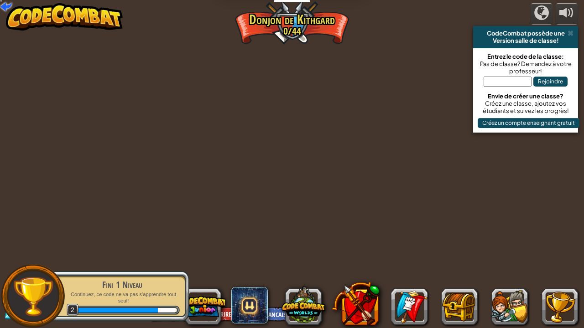
select select "fr"
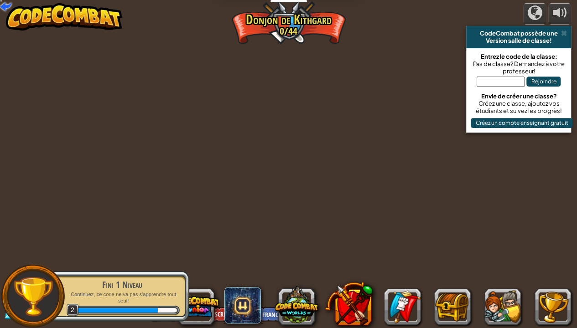
select select "fr"
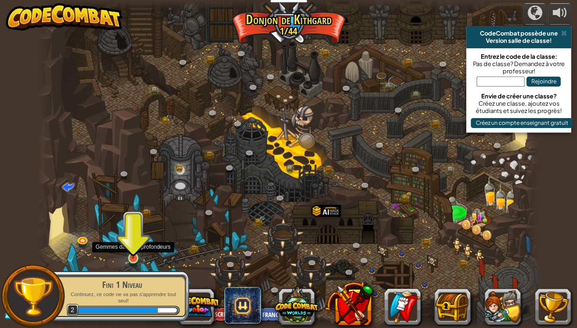
click at [135, 251] on img at bounding box center [133, 245] width 12 height 28
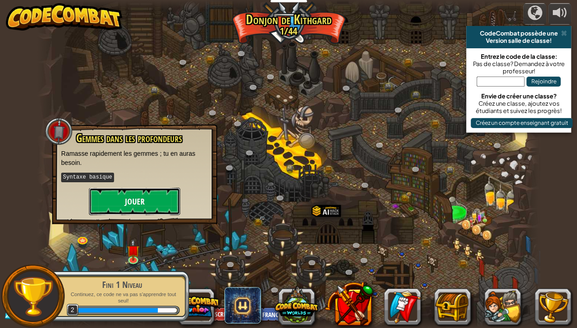
click at [139, 198] on button "Jouer" at bounding box center [134, 201] width 91 height 27
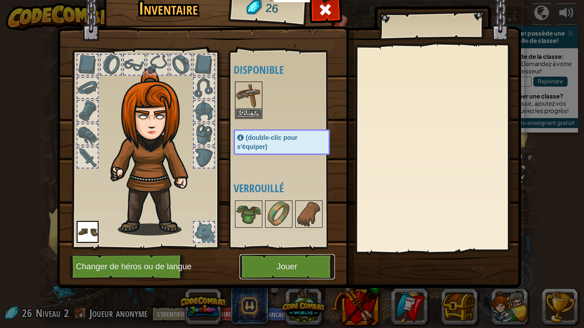
click at [288, 258] on button "Jouer" at bounding box center [286, 266] width 95 height 25
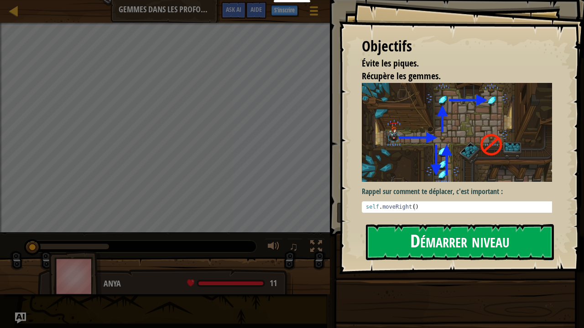
click at [390, 242] on button "Démarrer niveau" at bounding box center [460, 242] width 188 height 36
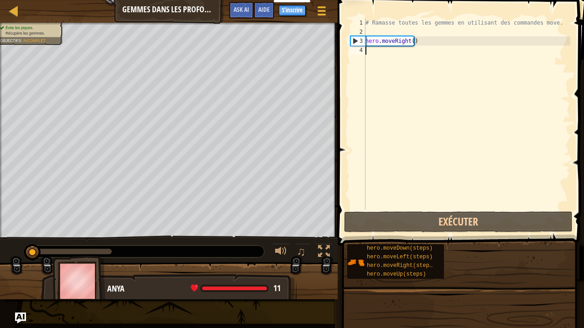
scroll to position [4, 0]
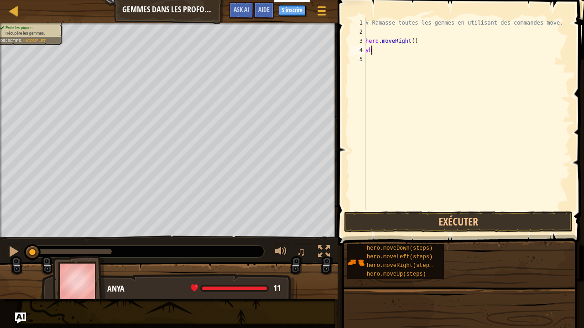
type textarea "y"
type textarea "h"
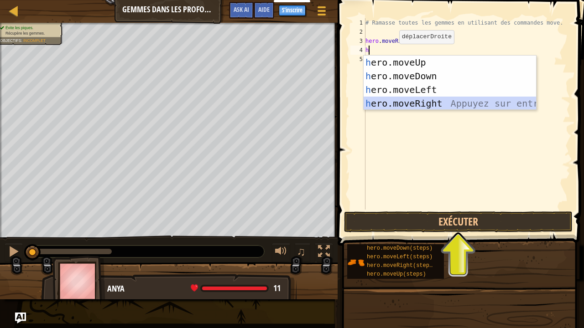
click at [409, 101] on div "h ero.moveUp Appuyez sur entrée h ero.moveDown Appuyez sur entrée h ero.moveLef…" at bounding box center [449, 97] width 173 height 82
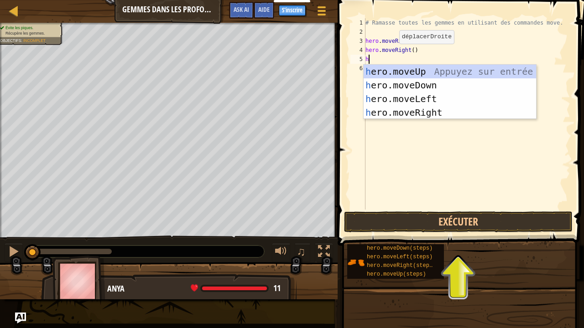
type textarea "he"
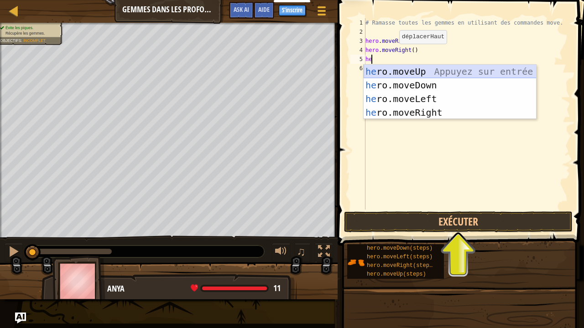
click at [404, 71] on div "he ro.moveUp Appuyez sur entrée he ro.moveDown Appuyez sur entrée he ro.moveLef…" at bounding box center [449, 106] width 173 height 82
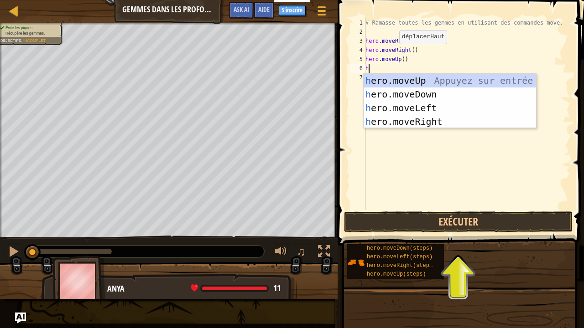
type textarea "he"
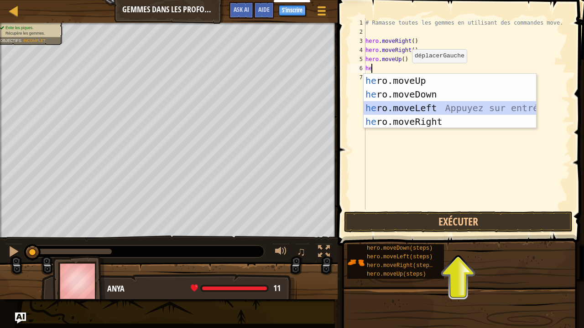
click at [414, 109] on div "he ro.moveUp Appuyez sur entrée he ro.moveDown Appuyez sur entrée he ro.moveLef…" at bounding box center [449, 115] width 173 height 82
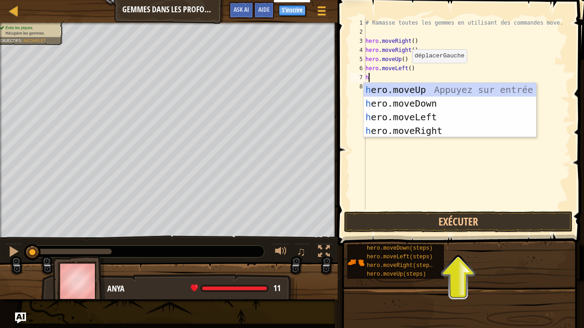
type textarea "he"
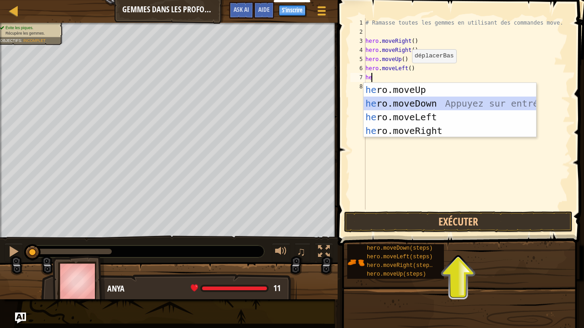
click at [413, 102] on div "he ro.moveUp Appuyez sur entrée he ro.moveDown Appuyez sur entrée he ro.moveLef…" at bounding box center [449, 124] width 173 height 82
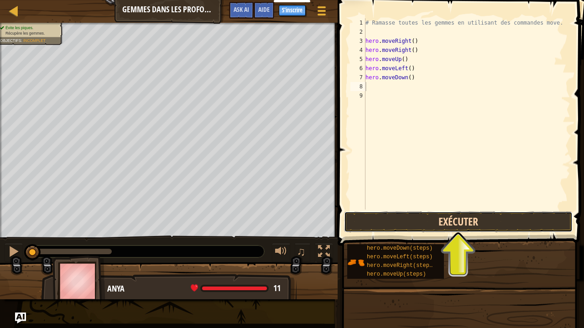
click at [420, 217] on button "Exécuter" at bounding box center [458, 222] width 228 height 21
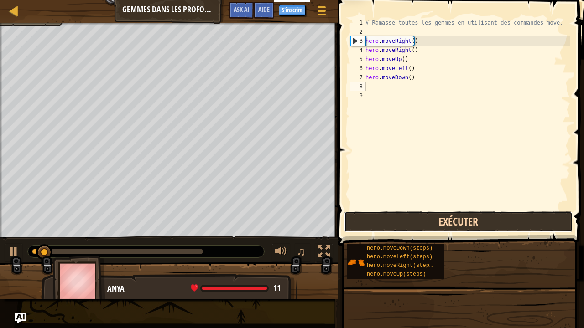
click at [420, 217] on button "Exécuter" at bounding box center [458, 222] width 228 height 21
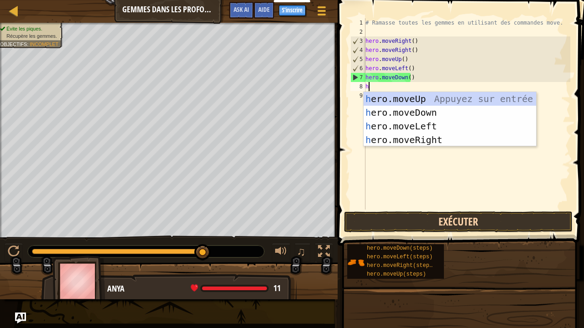
type textarea "he"
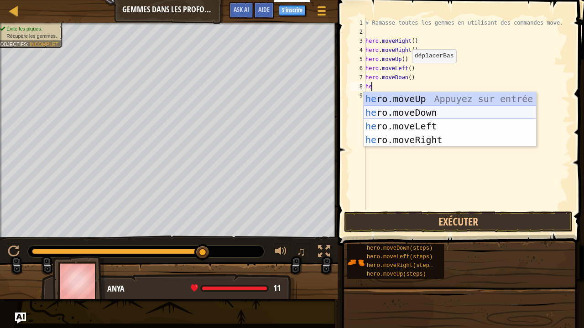
click at [414, 116] on div "he ro.moveUp Appuyez sur entrée he ro.moveDown Appuyez sur entrée he ro.moveLef…" at bounding box center [449, 133] width 173 height 82
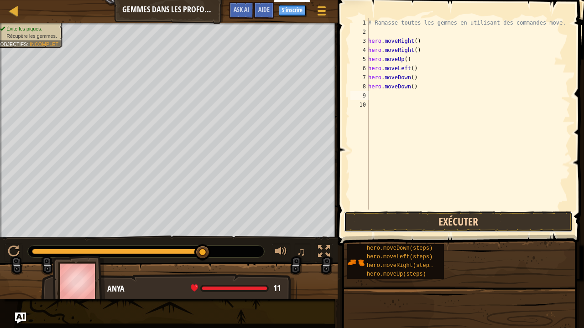
click at [431, 223] on button "Exécuter" at bounding box center [458, 222] width 228 height 21
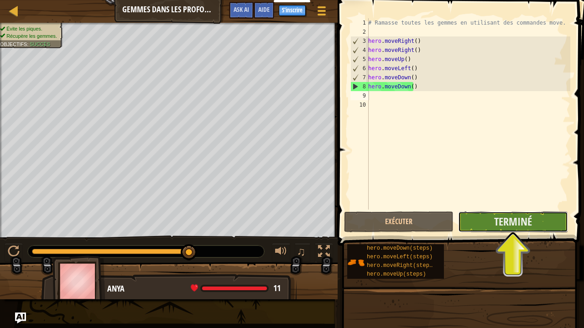
click at [538, 224] on button "Terminé" at bounding box center [512, 222] width 109 height 21
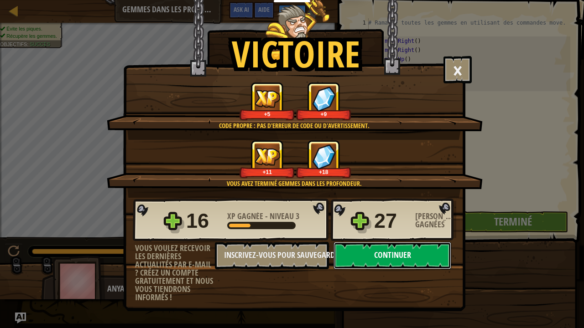
click at [401, 250] on button "Continuer" at bounding box center [392, 255] width 118 height 27
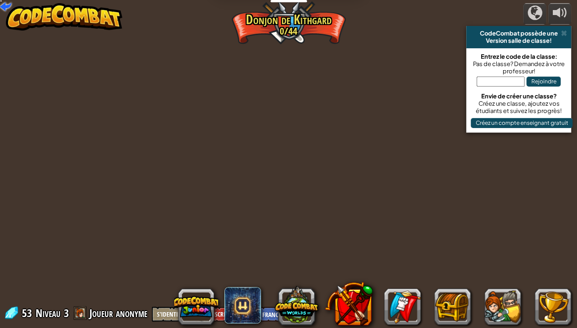
select select "fr"
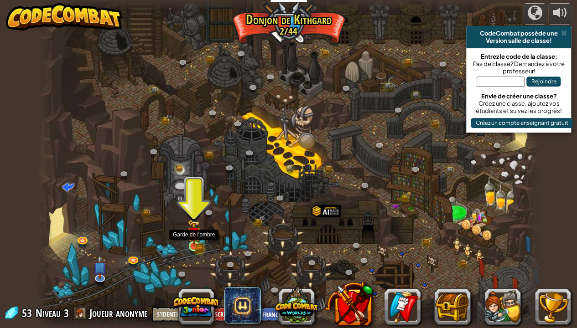
click at [194, 242] on img at bounding box center [193, 233] width 12 height 27
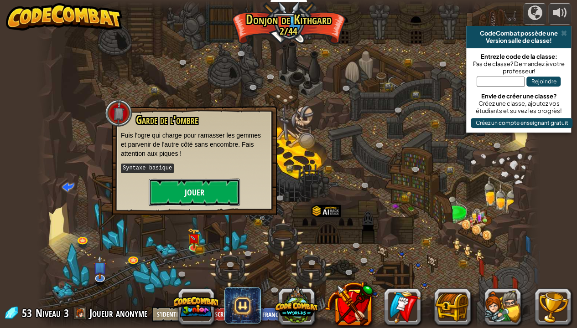
click at [192, 191] on button "Jouer" at bounding box center [194, 192] width 91 height 27
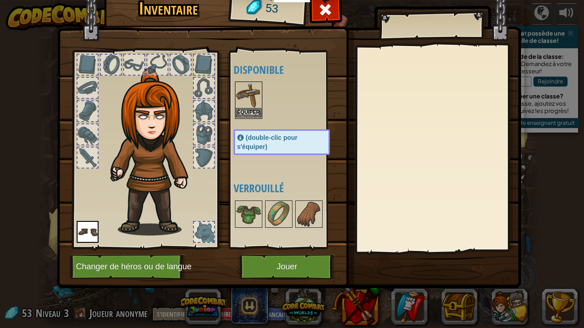
click at [236, 94] on img at bounding box center [249, 96] width 26 height 26
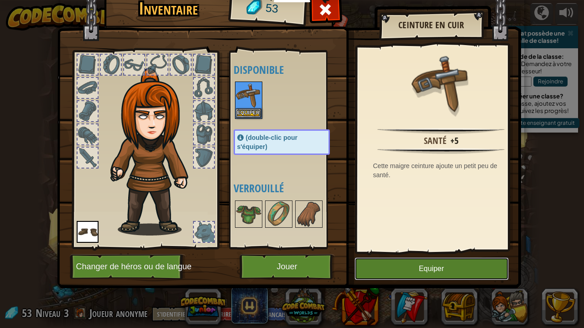
click at [409, 263] on button "Equiper" at bounding box center [431, 269] width 154 height 23
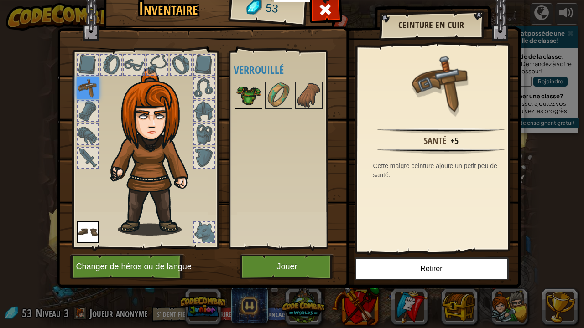
click at [244, 97] on img at bounding box center [249, 96] width 26 height 26
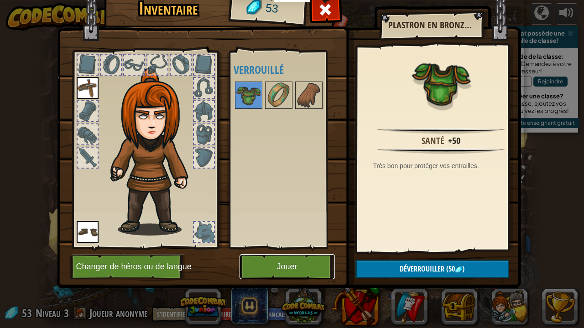
click at [280, 263] on button "Jouer" at bounding box center [286, 266] width 95 height 25
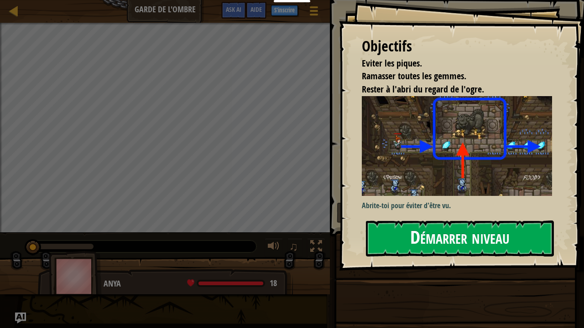
click at [415, 246] on button "Démarrer niveau" at bounding box center [460, 239] width 188 height 36
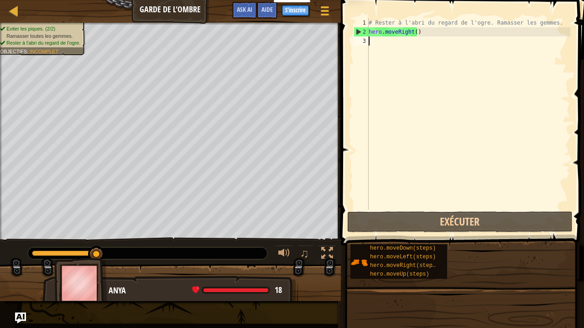
click at [370, 42] on div "# Rester à l'abri du regard de l'ogre. Ramasser les gemmes. hero . moveRight ( )" at bounding box center [468, 123] width 203 height 210
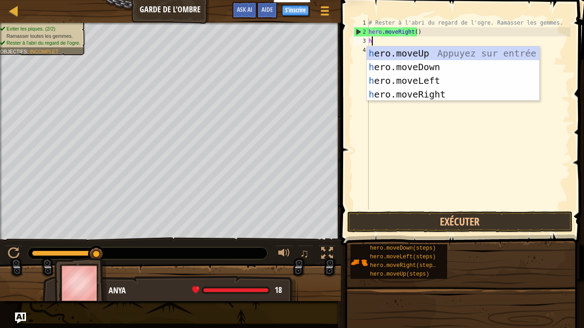
type textarea "he"
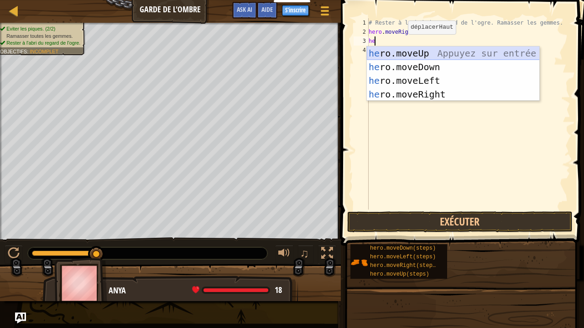
click at [402, 49] on div "he ro.moveUp Appuyez sur entrée he ro.moveDown Appuyez sur entrée he ro.moveLef…" at bounding box center [453, 88] width 173 height 82
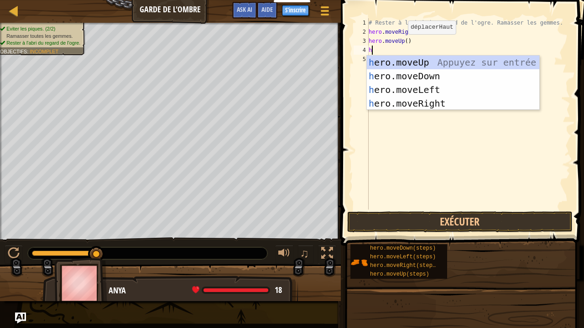
type textarea "he"
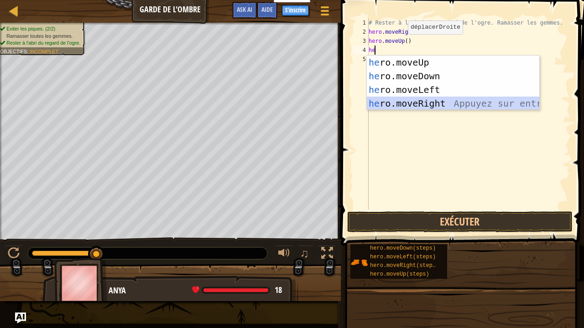
click at [427, 104] on div "he ro.moveUp Appuyez sur entrée he ro.moveDown Appuyez sur entrée he ro.moveLef…" at bounding box center [453, 97] width 173 height 82
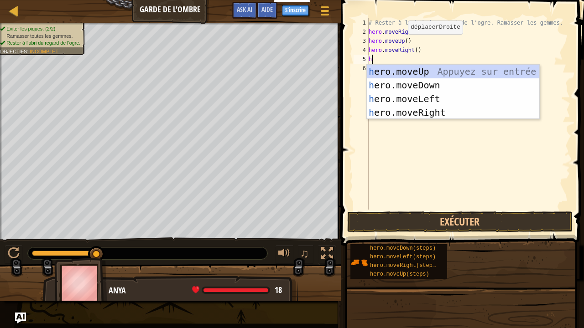
type textarea "he"
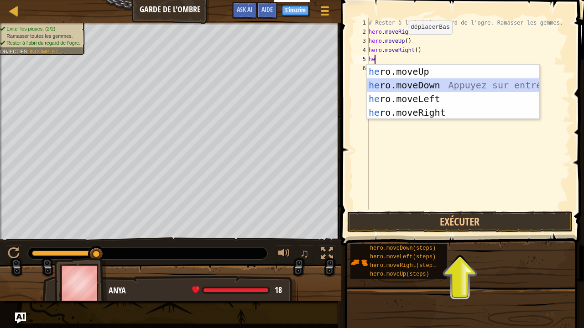
click at [420, 82] on div "he ro.moveUp Appuyez sur entrée he ro.moveDown Appuyez sur entrée he ro.moveLef…" at bounding box center [453, 106] width 173 height 82
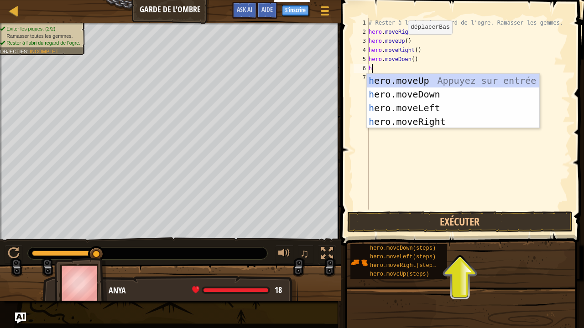
type textarea "he"
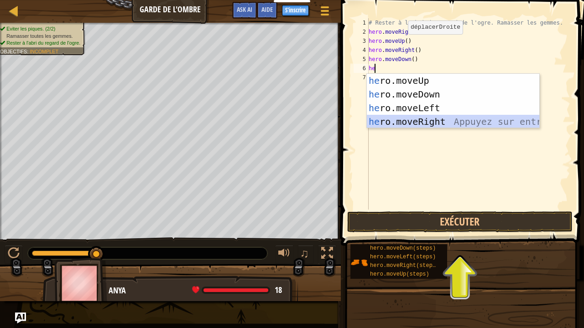
click at [429, 119] on div "he ro.moveUp Appuyez sur entrée he ro.moveDown Appuyez sur entrée he ro.moveLef…" at bounding box center [453, 115] width 173 height 82
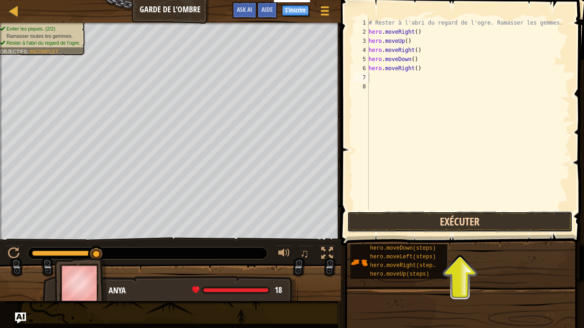
click at [447, 220] on button "Exécuter" at bounding box center [459, 222] width 225 height 21
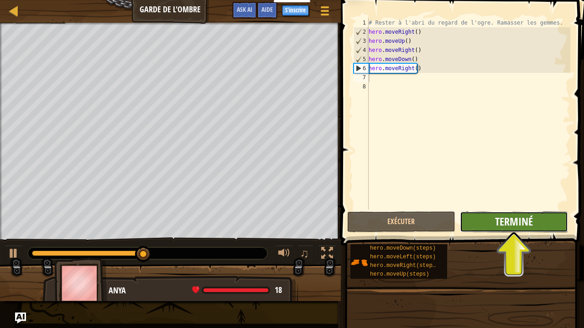
click at [514, 226] on span "Terminé" at bounding box center [514, 221] width 38 height 15
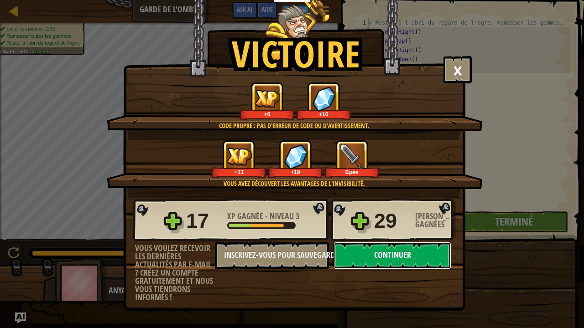
click at [371, 253] on button "Continuer" at bounding box center [392, 255] width 118 height 27
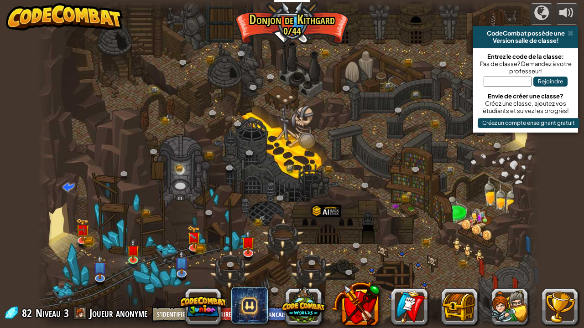
select select "fr"
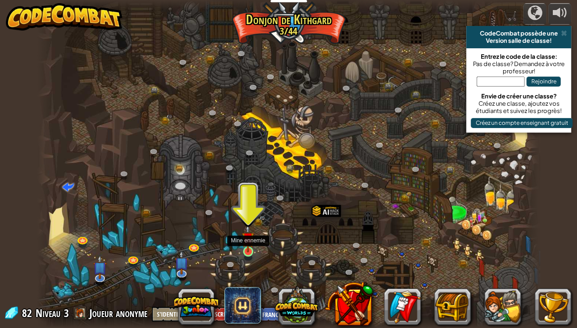
click at [247, 243] on img at bounding box center [248, 238] width 12 height 28
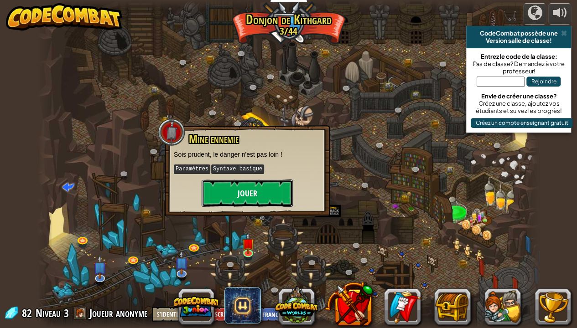
click at [247, 195] on button "Jouer" at bounding box center [247, 193] width 91 height 27
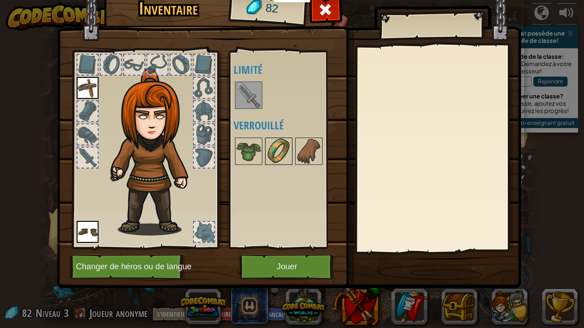
click at [278, 155] on img at bounding box center [279, 152] width 26 height 26
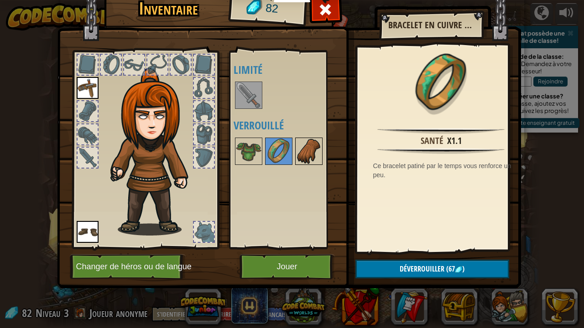
click at [298, 155] on img at bounding box center [309, 152] width 26 height 26
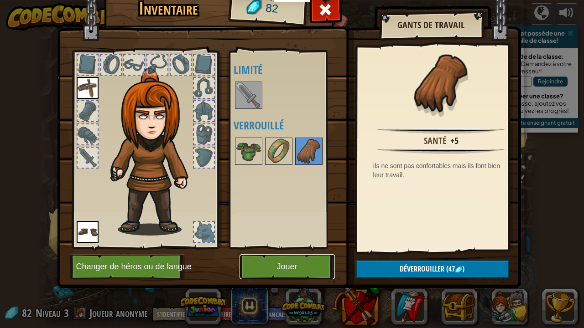
click at [265, 268] on button "Jouer" at bounding box center [286, 266] width 95 height 25
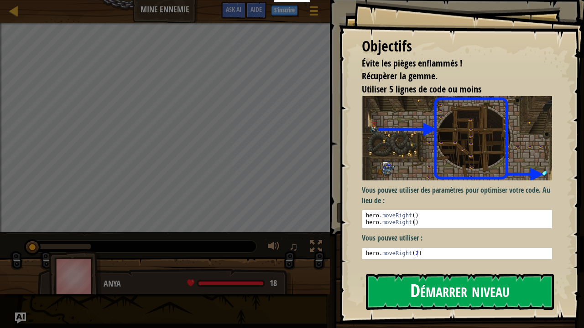
click at [425, 274] on button "Démarrer niveau" at bounding box center [460, 292] width 188 height 36
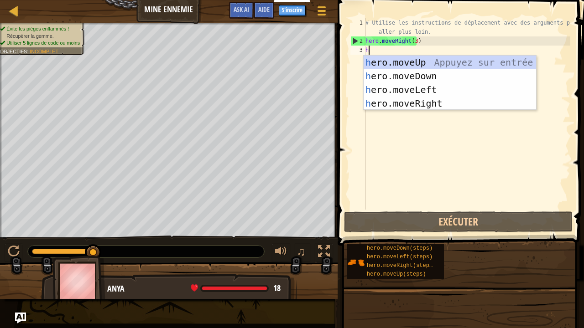
scroll to position [4, 0]
type textarea "he"
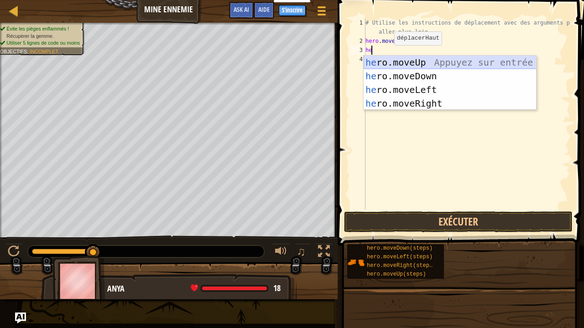
click at [389, 60] on div "he ro.moveUp Appuyez sur entrée he ro.moveDown Appuyez sur entrée he ro.moveLef…" at bounding box center [449, 97] width 173 height 82
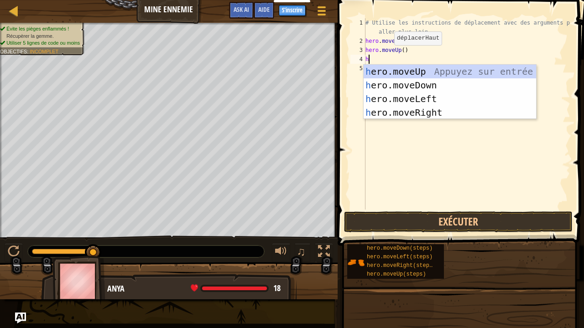
type textarea "he"
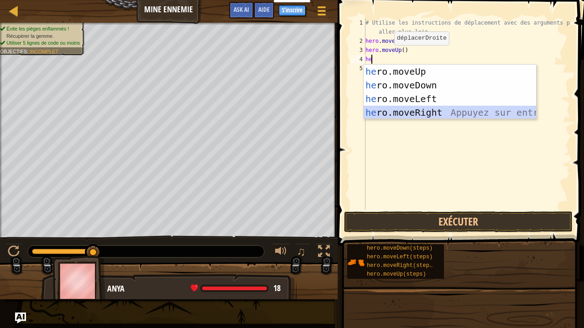
click at [412, 112] on div "he ro.moveUp Appuyez sur entrée he ro.moveDown Appuyez sur entrée he ro.moveLef…" at bounding box center [449, 106] width 173 height 82
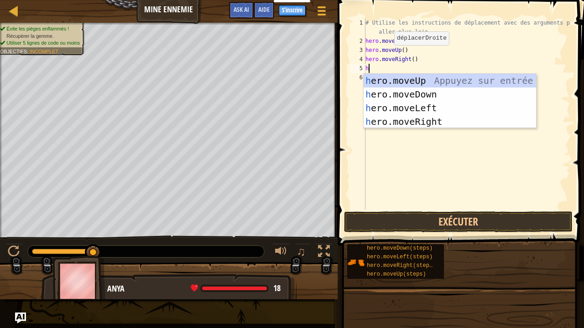
type textarea "he"
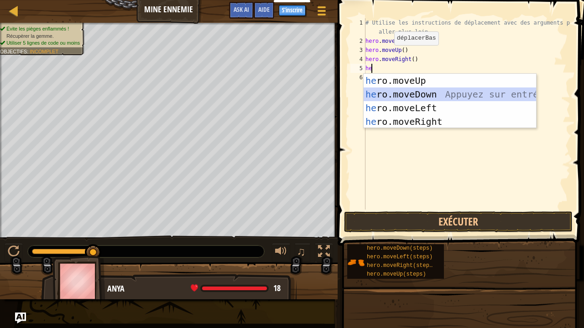
click at [394, 91] on div "he ro.moveUp Appuyez sur entrée he ro.moveDown Appuyez sur entrée he ro.moveLef…" at bounding box center [449, 115] width 173 height 82
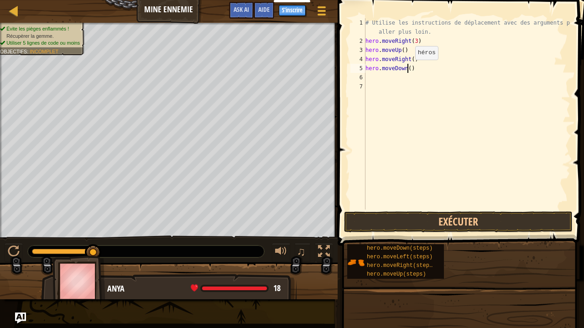
click at [407, 69] on div "# Utilise les instructions de déplacement avec des arguments pour aller plus lo…" at bounding box center [466, 127] width 207 height 219
type textarea "hero.moveDown(3)"
click at [417, 68] on div "# Utilise les instructions de déplacement avec des arguments pour aller plus lo…" at bounding box center [466, 127] width 207 height 219
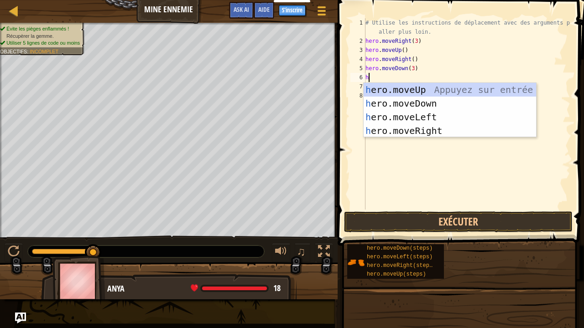
type textarea "he"
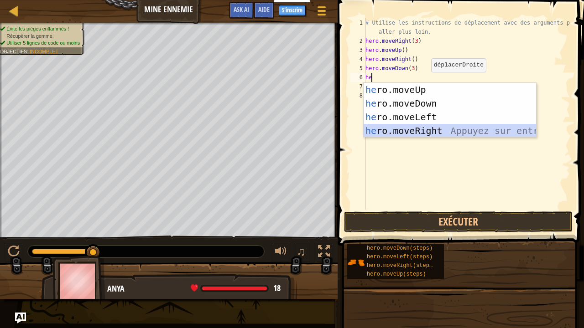
click at [441, 126] on div "he ro.moveUp Appuyez sur entrée he ro.moveDown Appuyez sur entrée he ro.moveLef…" at bounding box center [449, 124] width 173 height 82
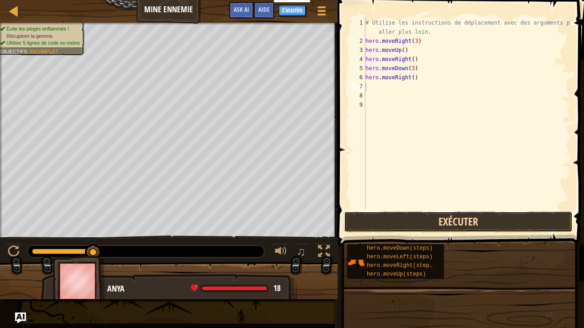
click at [475, 222] on button "Exécuter" at bounding box center [458, 222] width 228 height 21
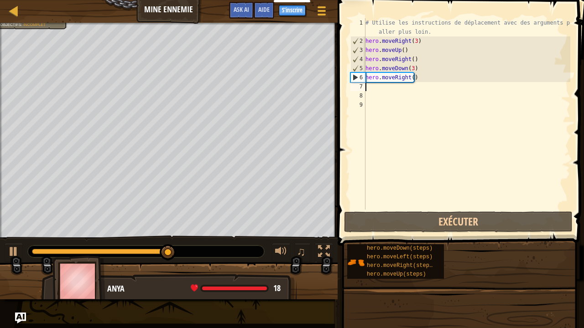
type textarea "h"
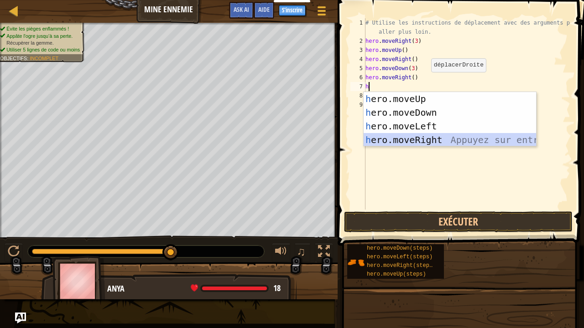
click at [399, 140] on div "h ero.moveUp Appuyez sur entrée h ero.moveDown Appuyez sur entrée h ero.moveLef…" at bounding box center [449, 133] width 173 height 82
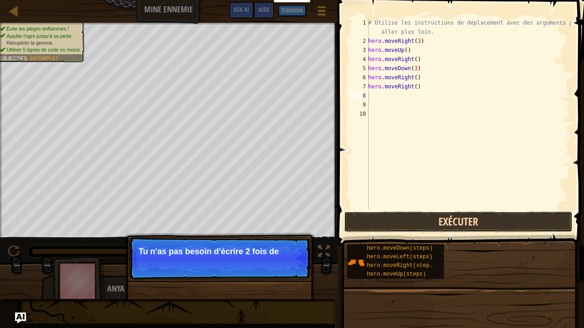
click at [440, 223] on button "Exécuter" at bounding box center [458, 222] width 228 height 21
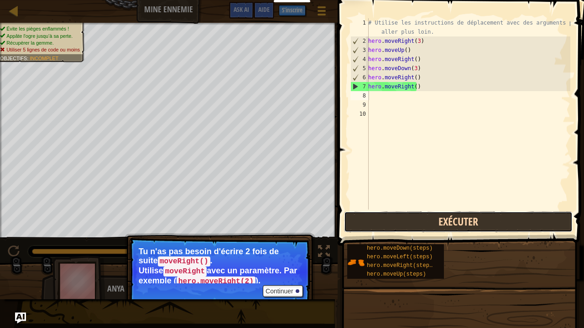
click at [440, 223] on button "Exécuter" at bounding box center [458, 222] width 228 height 21
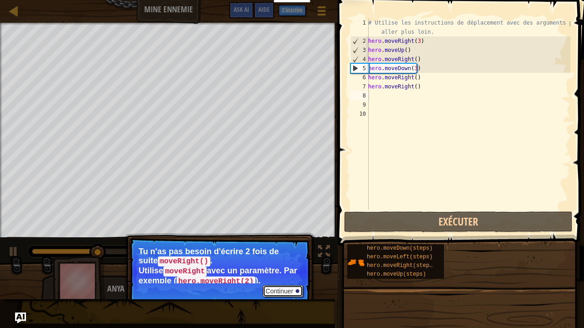
click at [282, 274] on button "Continuer" at bounding box center [283, 291] width 40 height 12
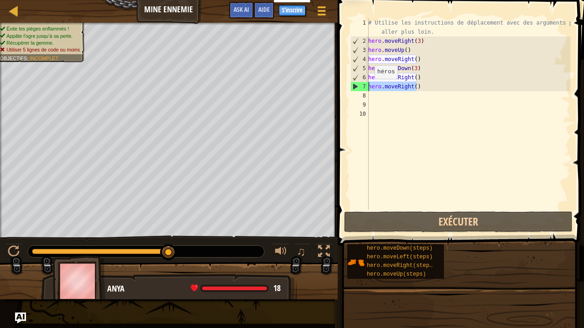
drag, startPoint x: 418, startPoint y: 88, endPoint x: 368, endPoint y: 88, distance: 50.6
click at [368, 88] on div "1 2 3 4 5 6 7 8 9 10 # Utilise les instructions de déplacement avec des argumen…" at bounding box center [459, 114] width 222 height 192
type textarea "hero.moveRight()"
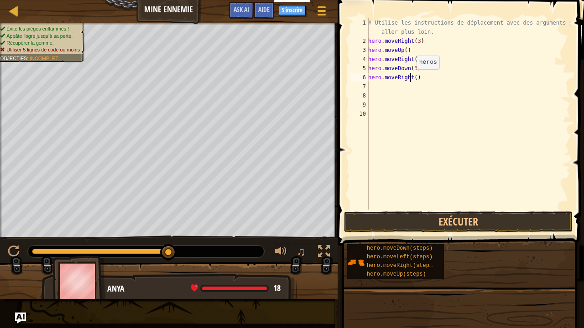
click at [411, 78] on div "# Utilise les instructions de déplacement avec des arguments pour aller plus lo…" at bounding box center [468, 127] width 204 height 219
click at [413, 78] on div "# Utilise les instructions de déplacement avec des arguments pour aller plus lo…" at bounding box center [468, 127] width 204 height 219
type textarea "hero.moveRight(2)"
click at [450, 219] on button "Exécuter" at bounding box center [458, 222] width 228 height 21
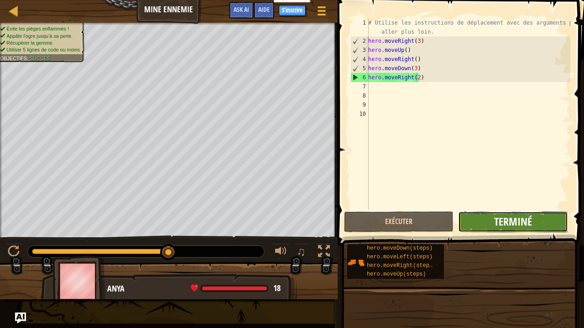
click at [513, 225] on span "Terminé" at bounding box center [513, 221] width 38 height 15
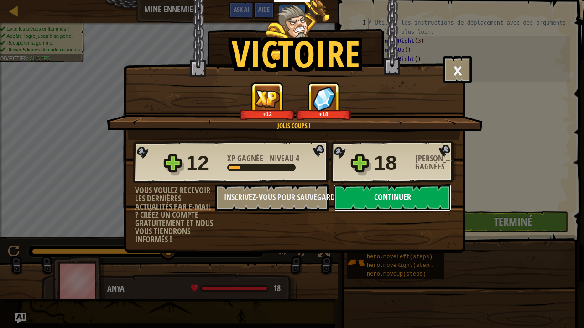
click at [414, 198] on button "Continuer" at bounding box center [392, 197] width 118 height 27
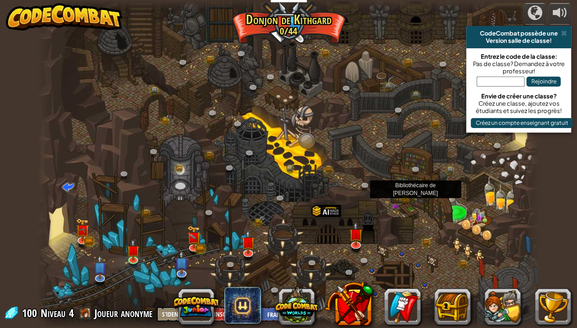
select select "fr"
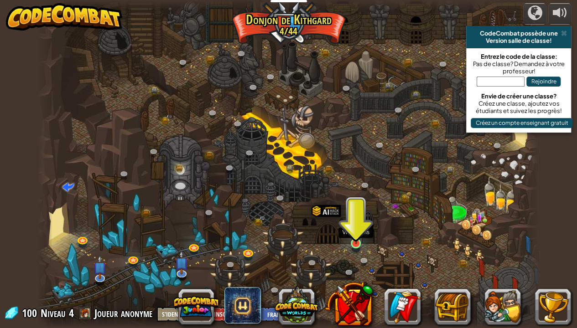
click at [358, 242] on img at bounding box center [356, 230] width 12 height 28
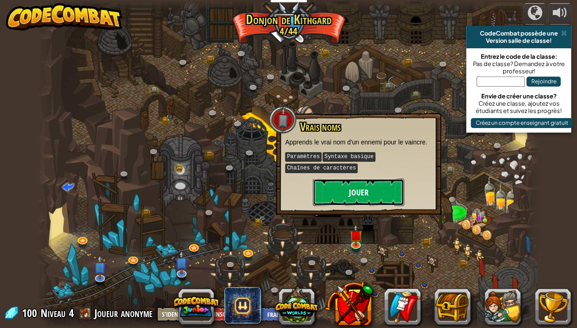
click at [355, 188] on button "Jouer" at bounding box center [358, 192] width 91 height 27
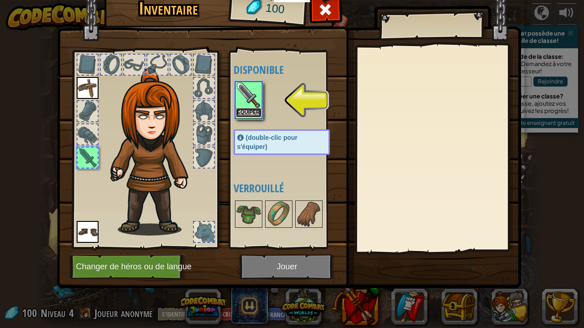
click at [247, 117] on button "Equiper" at bounding box center [249, 113] width 26 height 10
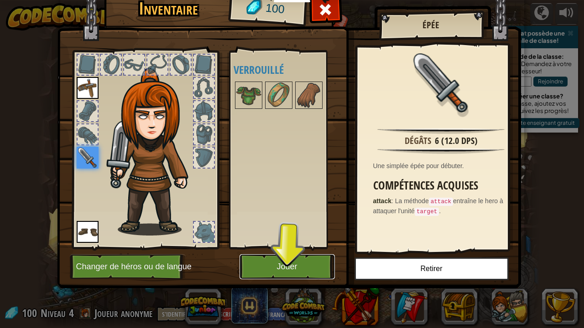
click at [273, 262] on button "Jouer" at bounding box center [286, 266] width 95 height 25
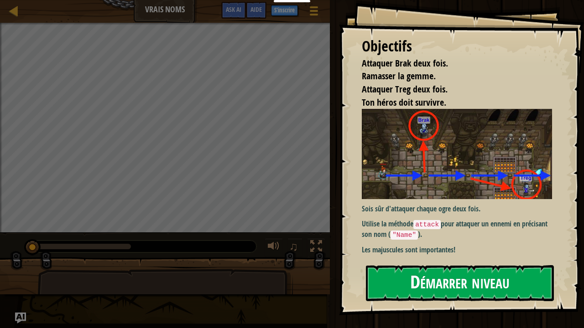
click at [422, 274] on button "Démarrer niveau" at bounding box center [460, 283] width 188 height 36
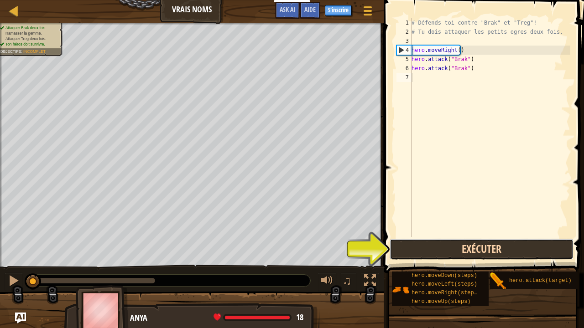
click at [495, 243] on button "Exécuter" at bounding box center [481, 249] width 184 height 21
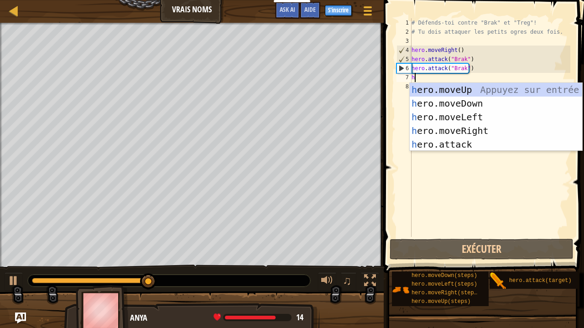
scroll to position [4, 0]
type textarea "he"
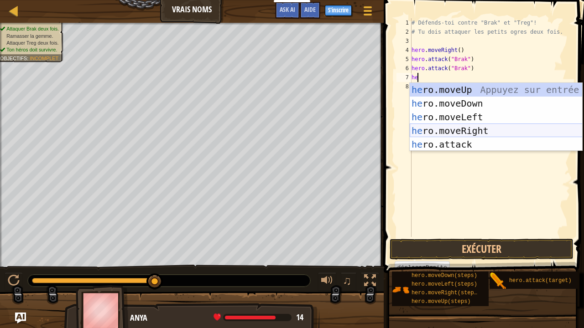
click at [441, 134] on div "he ro.moveUp Appuyez sur entrée he ro.moveDown Appuyez sur entrée he ro.moveLef…" at bounding box center [496, 131] width 173 height 96
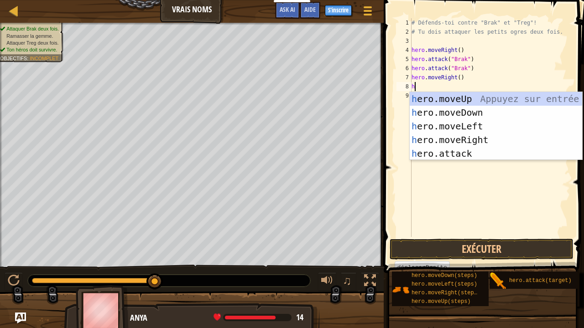
type textarea "he"
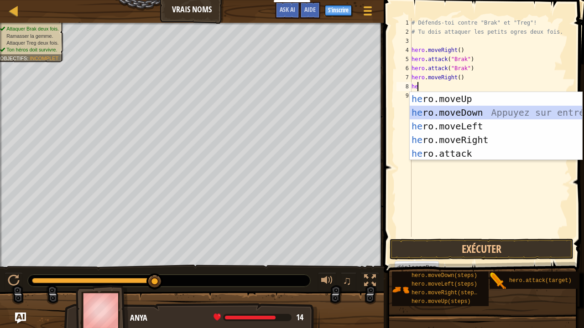
click at [457, 110] on div "he ro.moveUp Appuyez sur entrée he ro.moveDown Appuyez sur entrée he ro.moveLef…" at bounding box center [496, 140] width 173 height 96
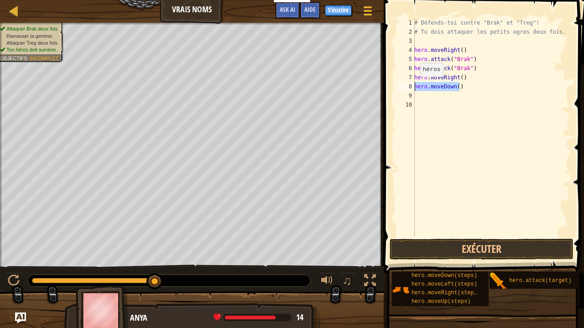
drag, startPoint x: 461, startPoint y: 86, endPoint x: 414, endPoint y: 85, distance: 47.4
click at [414, 85] on div "1 2 3 4 5 6 7 8 9 10 # Défends-toi contre "Brak" et "Treg"! # Tu dois attaquer …" at bounding box center [482, 127] width 176 height 219
type textarea "hero.moveDown()"
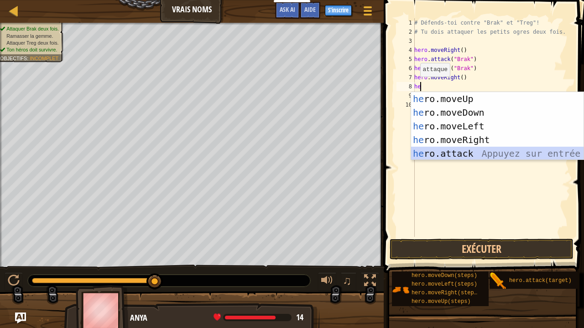
click at [451, 153] on div "he ro.moveUp Appuyez sur entrée he ro.moveDown Appuyez sur entrée he ro.moveLef…" at bounding box center [497, 140] width 173 height 96
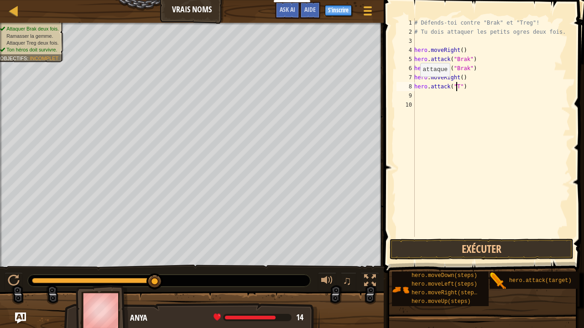
scroll to position [4, 4]
type textarea "hero.attack("Treg")"
click at [486, 250] on button "Exécuter" at bounding box center [481, 249] width 184 height 21
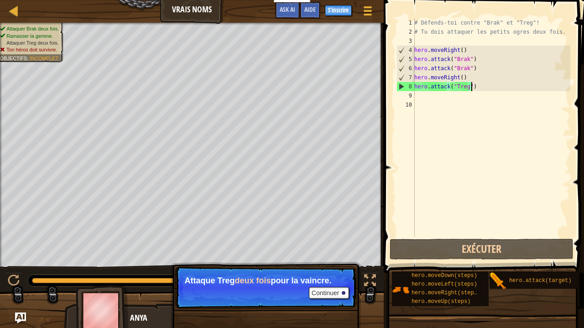
click at [473, 84] on div "# Défends-toi contre "Brak" et "Treg"! # Tu dois attaquer les petits ogres deux…" at bounding box center [491, 136] width 158 height 237
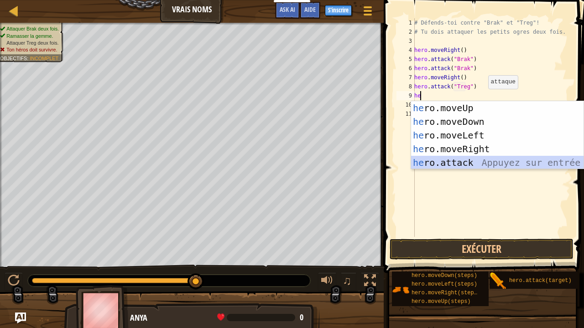
click at [485, 157] on div "he ro.moveUp Appuyez sur entrée he ro.moveDown Appuyez sur entrée he ro.moveLef…" at bounding box center [497, 149] width 173 height 96
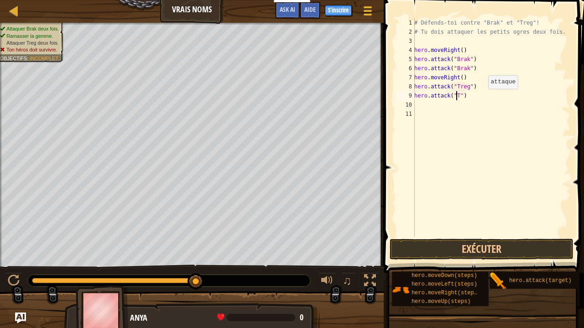
scroll to position [4, 4]
type textarea "hero.attack("Treg")"
click at [515, 248] on button "Exécuter" at bounding box center [481, 249] width 184 height 21
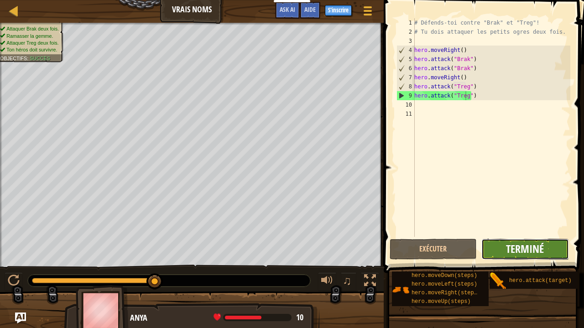
click at [531, 249] on span "Terminé" at bounding box center [525, 249] width 38 height 15
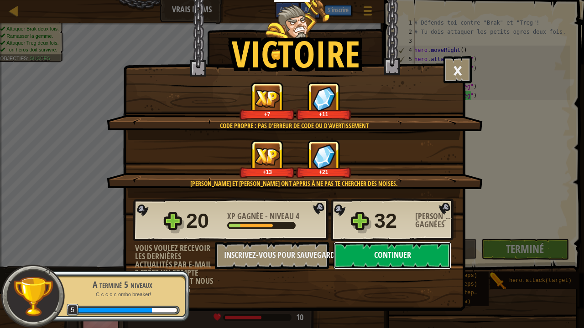
click at [390, 254] on button "Continuer" at bounding box center [392, 255] width 118 height 27
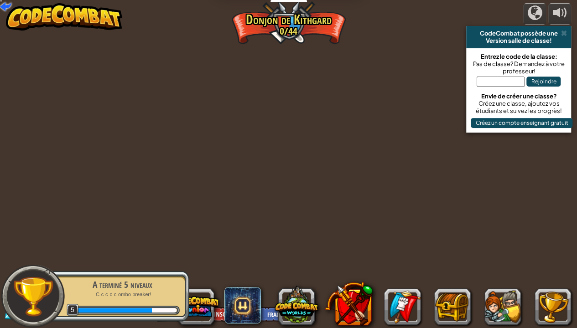
select select "fr"
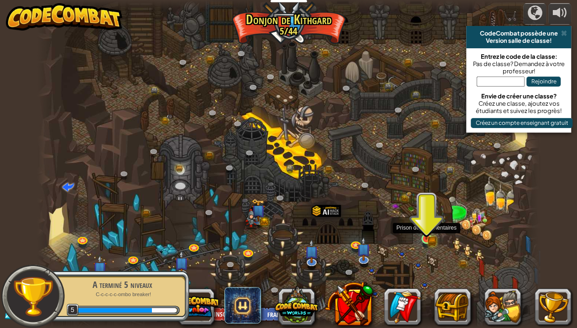
click at [424, 234] on img at bounding box center [426, 226] width 12 height 27
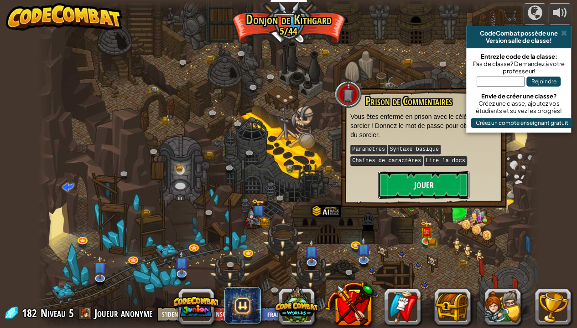
click at [413, 179] on button "Jouer" at bounding box center [423, 184] width 91 height 27
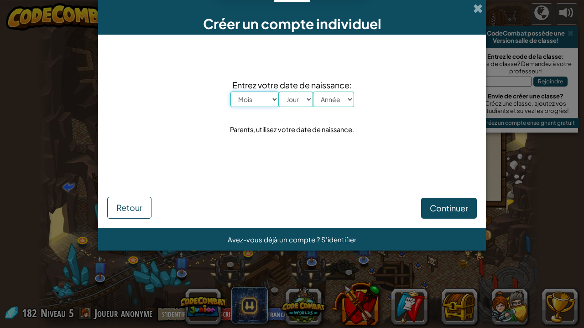
click at [243, 97] on select "Mois [PERSON_NAME] Mars Avril Mai Juin Juillet Août Septembre Octobre Novembre …" at bounding box center [254, 100] width 48 height 16
select select "1"
click at [230, 92] on select "Mois [PERSON_NAME] Mars Avril Mai Juin Juillet Août Septembre Octobre Novembre …" at bounding box center [254, 100] width 48 height 16
click at [297, 98] on select "Jour 1 2 3 4 5 6 7 8 9 10 11 12 13 14 15 16 17 18 19 20 21 22 23 24 25 26 27 28…" at bounding box center [296, 100] width 34 height 16
select select "1"
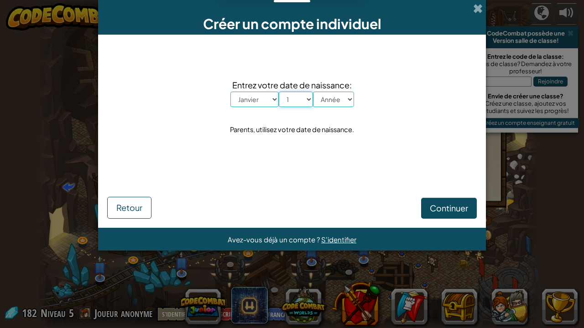
click at [279, 92] on select "Jour 1 2 3 4 5 6 7 8 9 10 11 12 13 14 15 16 17 18 19 20 21 22 23 24 25 26 27 28…" at bounding box center [296, 100] width 34 height 16
click at [327, 102] on select "Année 2025 2024 2023 2022 2021 2020 2019 2018 2017 2016 2015 2014 2013 2012 201…" at bounding box center [333, 100] width 41 height 16
select select "2005"
click at [313, 92] on select "Année 2025 2024 2023 2022 2021 2020 2019 2018 2017 2016 2015 2014 2013 2012 201…" at bounding box center [333, 100] width 41 height 16
click at [439, 197] on div "Continuer Retour" at bounding box center [291, 194] width 369 height 47
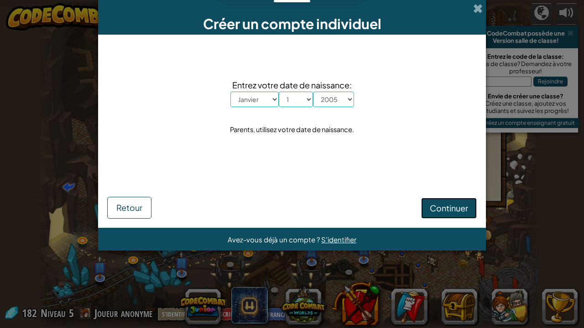
click at [441, 206] on span "Continuer" at bounding box center [449, 208] width 38 height 10
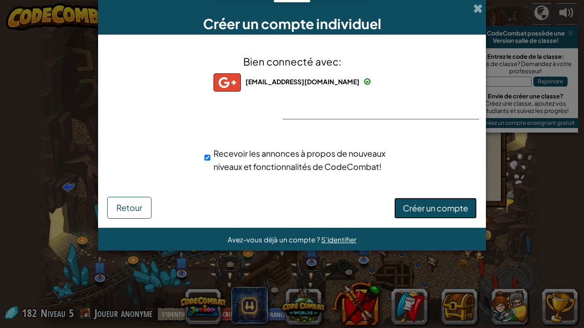
click at [447, 210] on span "Créer un compte" at bounding box center [435, 208] width 65 height 10
click at [447, 210] on button "Créer un compte" at bounding box center [435, 208] width 83 height 21
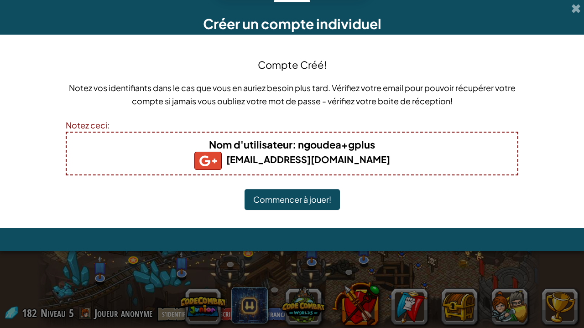
click at [317, 199] on button "Commencer à jouer!" at bounding box center [291, 199] width 95 height 21
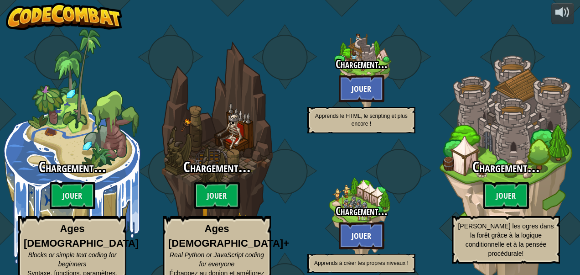
select select "fr"
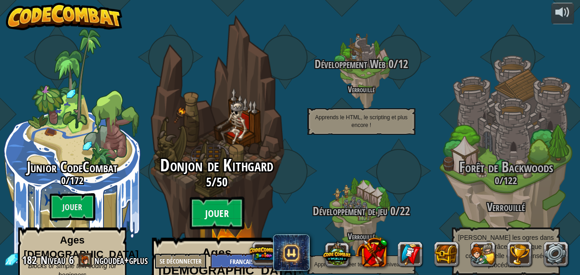
click at [219, 197] on btn "Jouer" at bounding box center [217, 213] width 55 height 33
select select "fr"
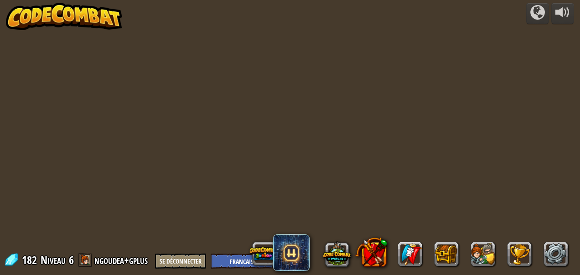
select select "fr"
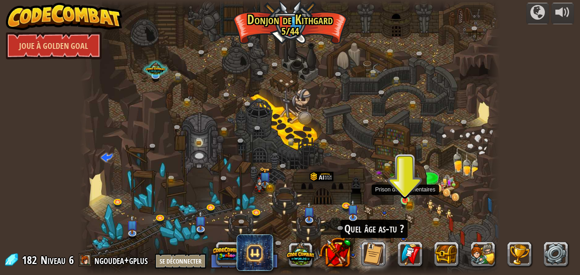
click at [402, 196] on img at bounding box center [405, 190] width 10 height 21
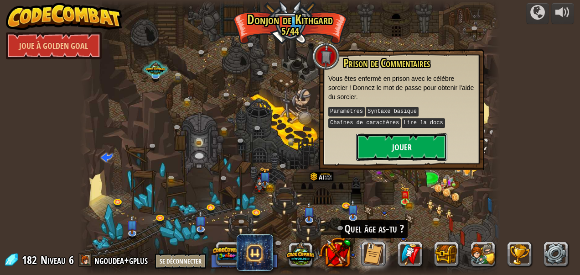
click at [422, 149] on button "Jouer" at bounding box center [401, 146] width 91 height 27
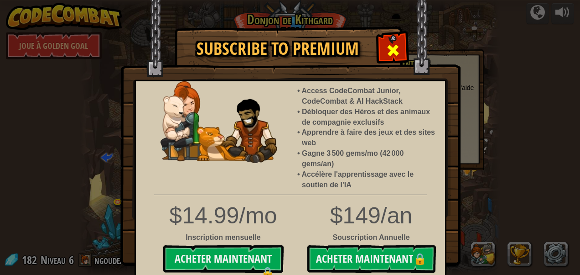
click at [399, 43] on div at bounding box center [392, 49] width 29 height 29
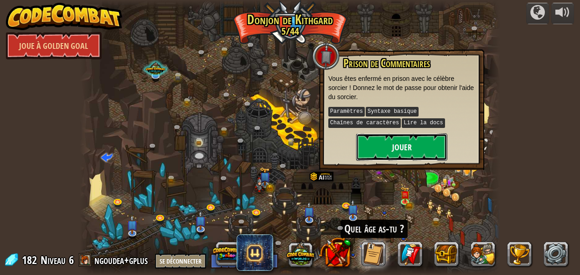
click at [394, 141] on button "Jouer" at bounding box center [401, 146] width 91 height 27
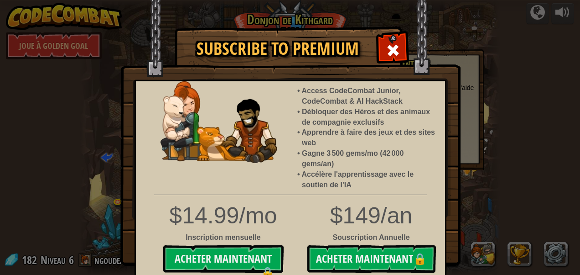
click at [393, 33] on img at bounding box center [290, 132] width 340 height 265
click at [392, 45] on span at bounding box center [393, 50] width 15 height 15
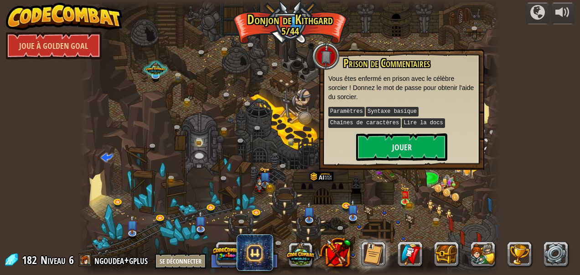
click at [387, 212] on div at bounding box center [290, 137] width 420 height 275
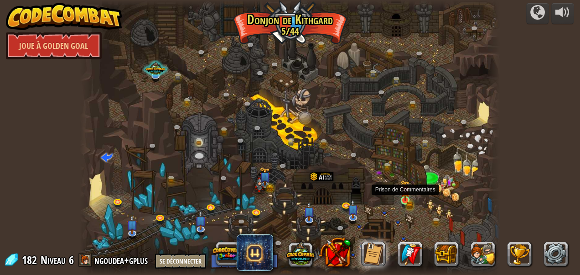
click at [409, 194] on img at bounding box center [405, 190] width 10 height 21
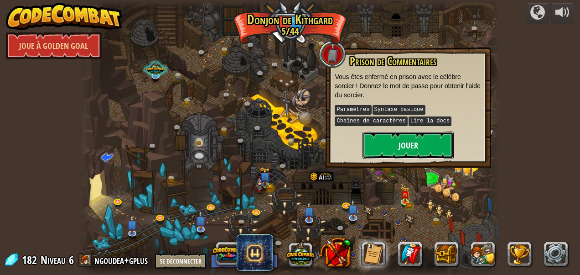
click at [392, 144] on button "Jouer" at bounding box center [408, 144] width 91 height 27
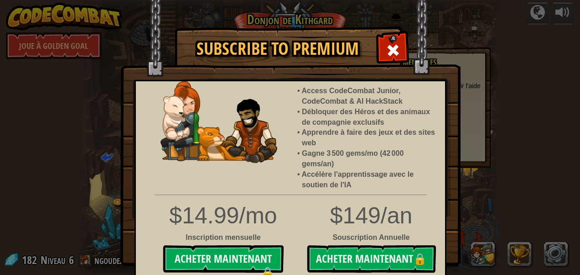
scroll to position [37, 0]
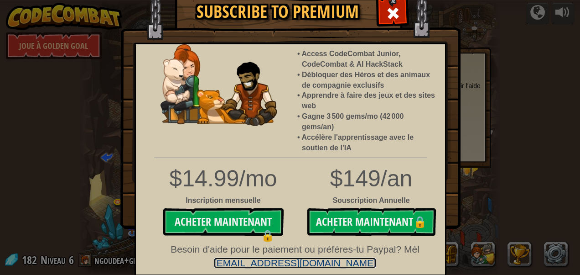
click at [263, 260] on link "[EMAIL_ADDRESS][DOMAIN_NAME]" at bounding box center [295, 262] width 162 height 10
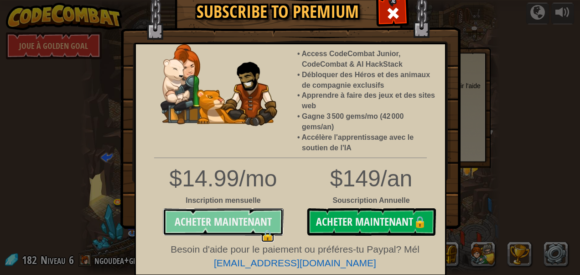
click at [230, 232] on button "Acheter Maintenant 🔒" at bounding box center [223, 221] width 121 height 27
